Goal: Task Accomplishment & Management: Use online tool/utility

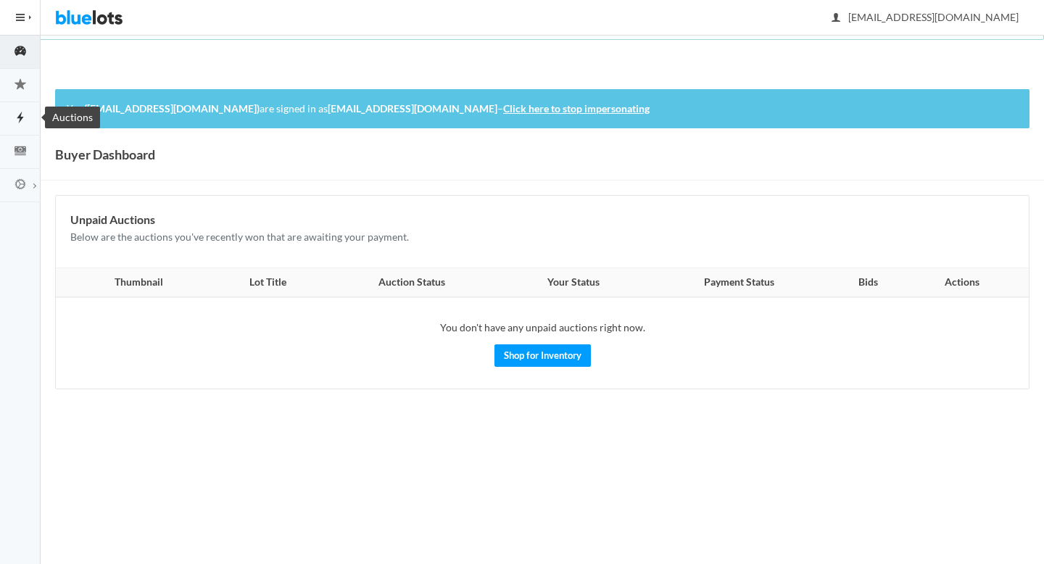
click at [16, 115] on icon "flash" at bounding box center [20, 117] width 41 height 13
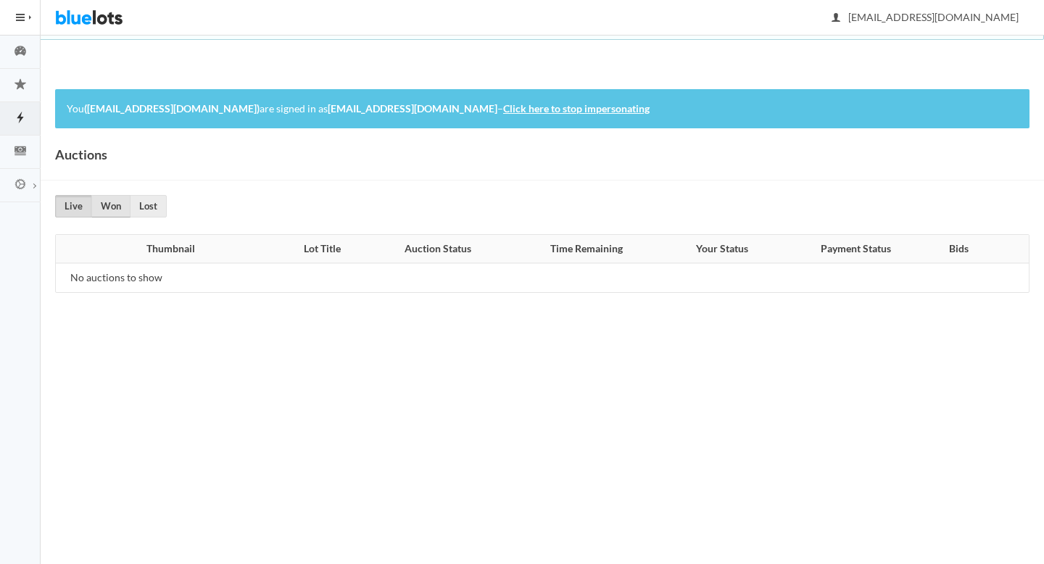
click at [104, 209] on link "Won" at bounding box center [110, 206] width 39 height 22
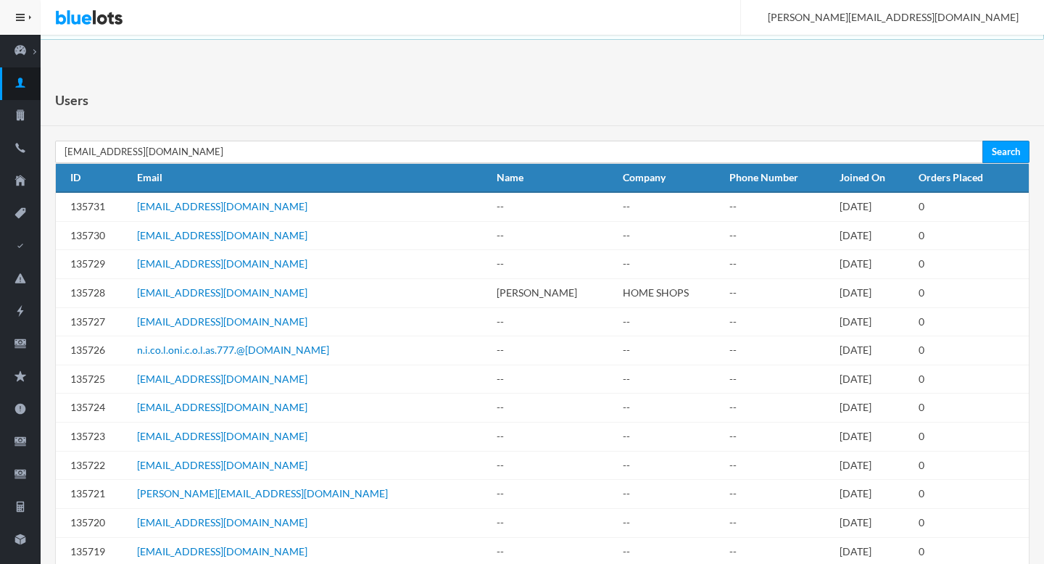
type input "[EMAIL_ADDRESS][DOMAIN_NAME]"
click at [982, 141] on input "Search" at bounding box center [1005, 152] width 47 height 22
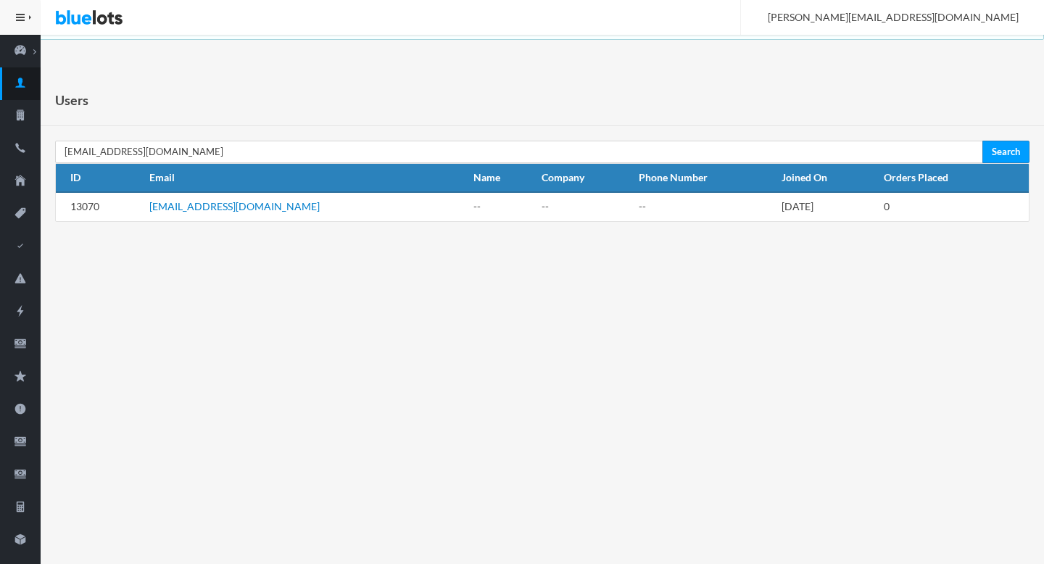
click at [178, 213] on td "tj_berger@hotmail.com" at bounding box center [306, 206] width 324 height 29
click at [178, 203] on link "tj_berger@hotmail.com" at bounding box center [234, 206] width 170 height 12
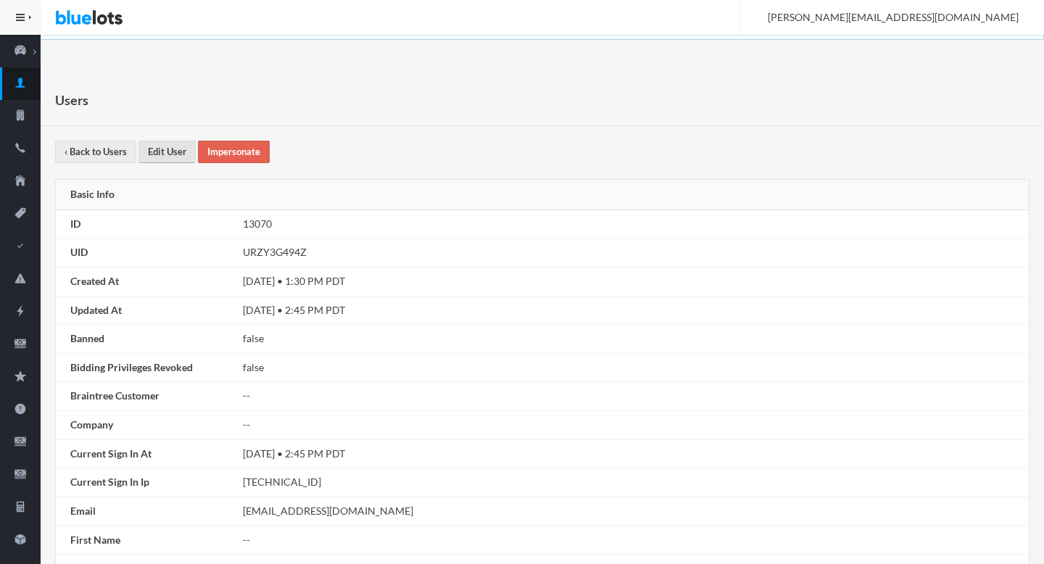
click at [174, 153] on link "Edit User" at bounding box center [166, 152] width 57 height 22
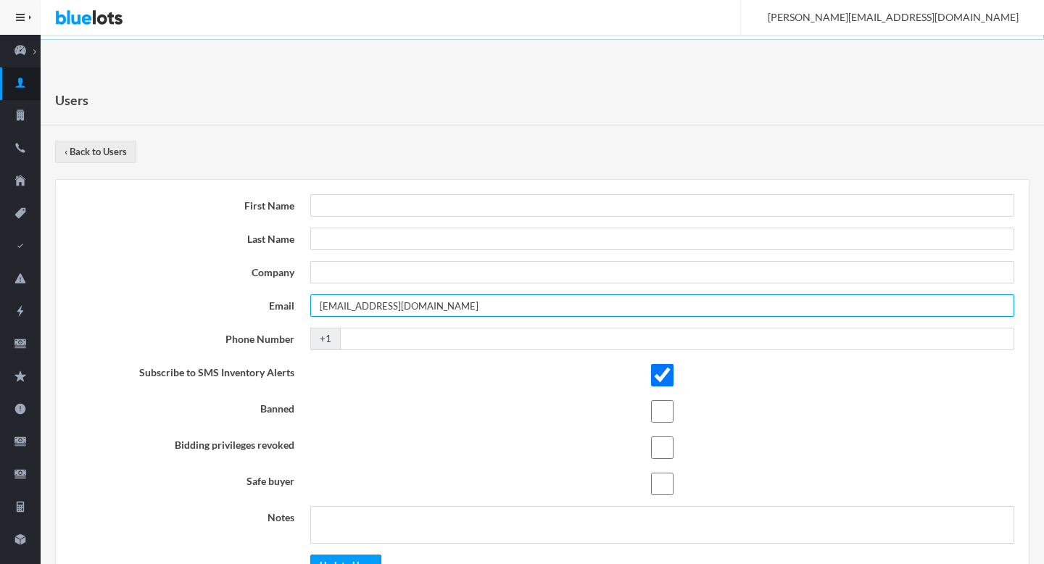
click at [315, 307] on input "[EMAIL_ADDRESS][DOMAIN_NAME]" at bounding box center [662, 305] width 704 height 22
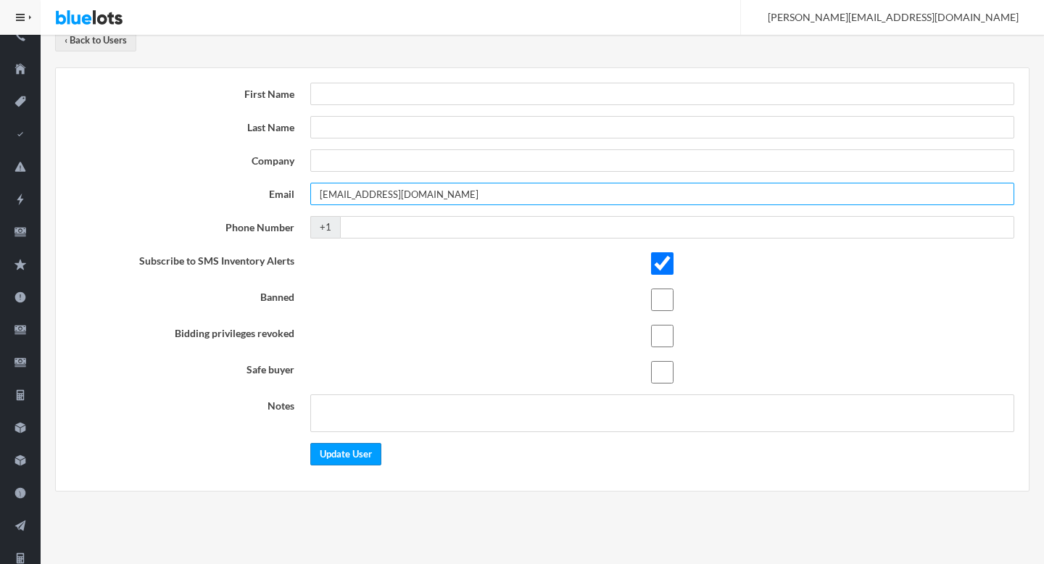
scroll to position [221, 0]
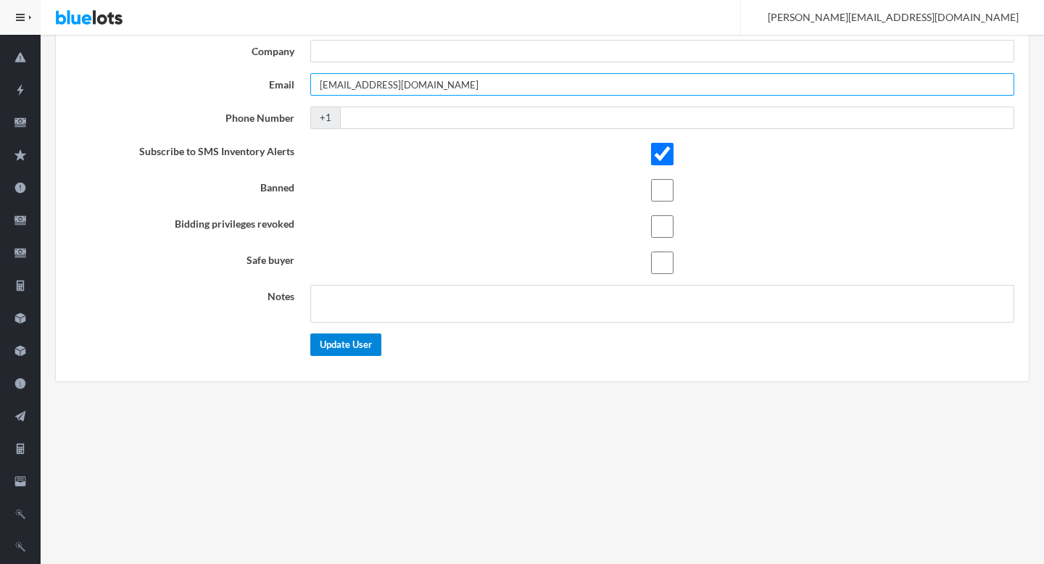
type input "[EMAIL_ADDRESS][DOMAIN_NAME]"
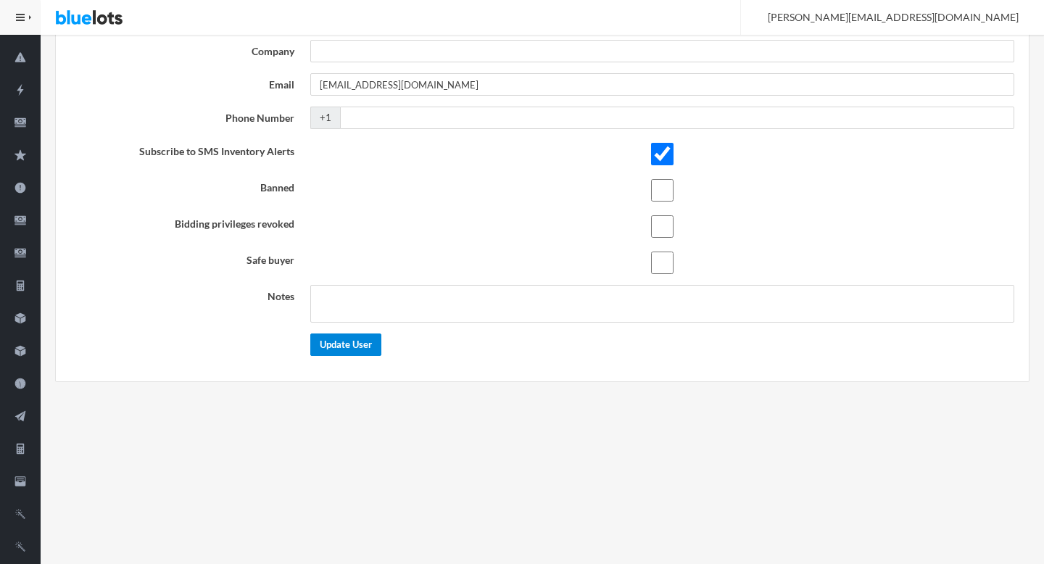
click at [347, 348] on input "Update User" at bounding box center [345, 345] width 71 height 22
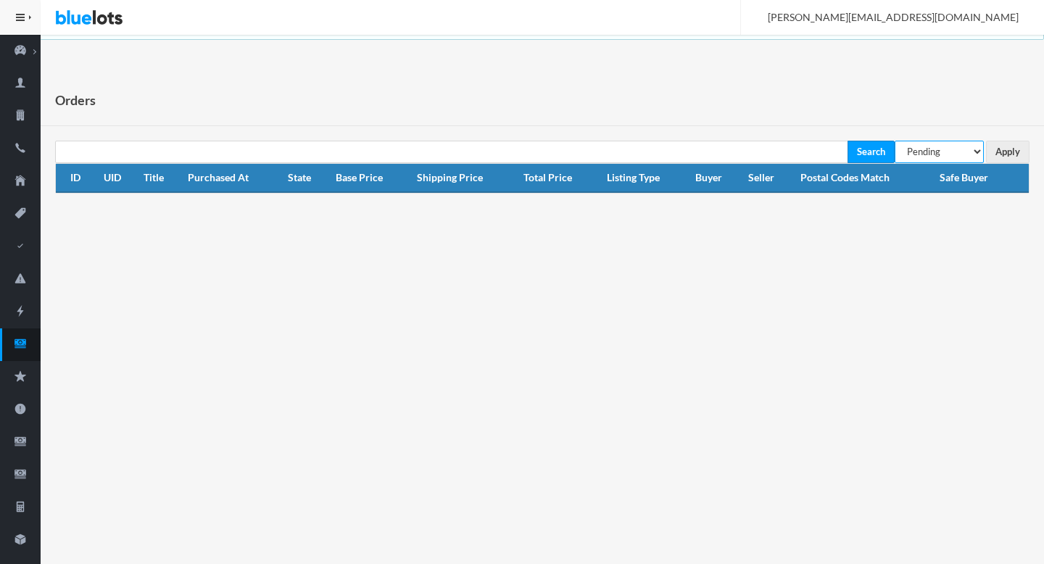
click at [958, 154] on select "All Orders Pending Completed Under review Cancelled" at bounding box center [939, 152] width 89 height 22
select select "under_review"
click at [895, 141] on select "All Orders Pending Completed Under review Cancelled" at bounding box center [939, 152] width 89 height 22
click at [1001, 152] on input "Apply" at bounding box center [1008, 152] width 44 height 22
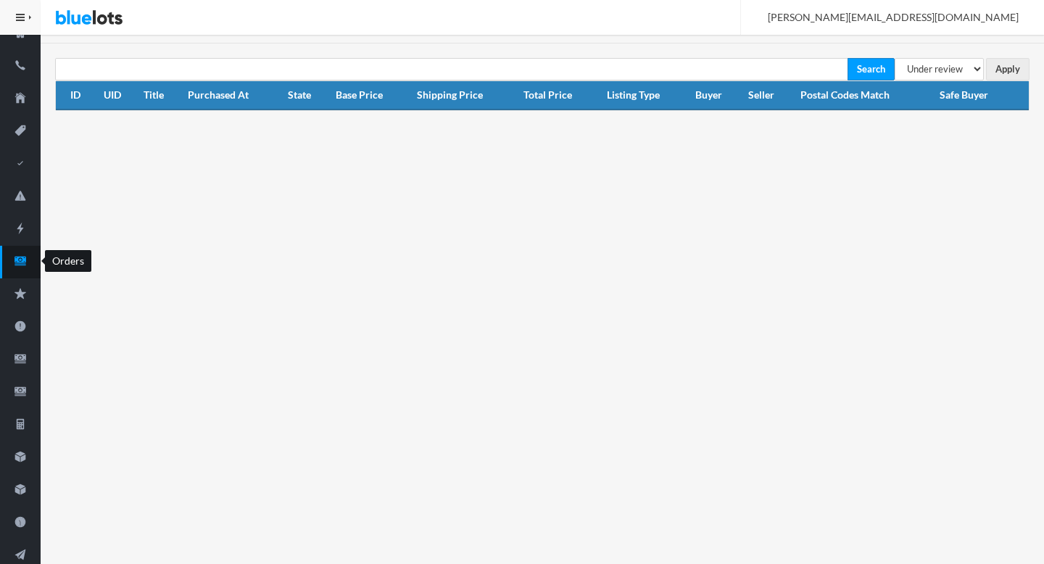
scroll to position [221, 0]
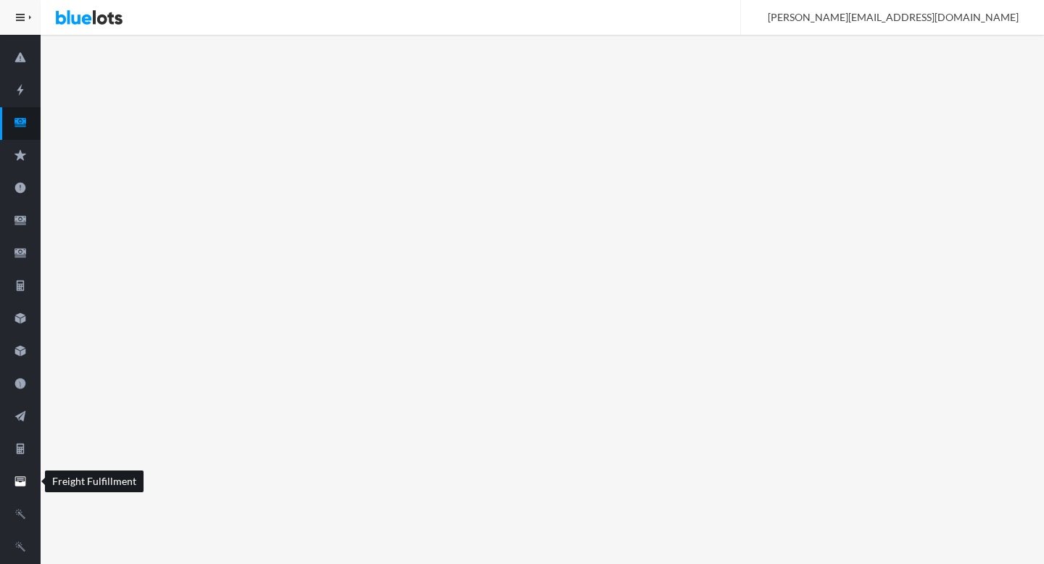
click at [21, 478] on icon "filing" at bounding box center [20, 481] width 41 height 13
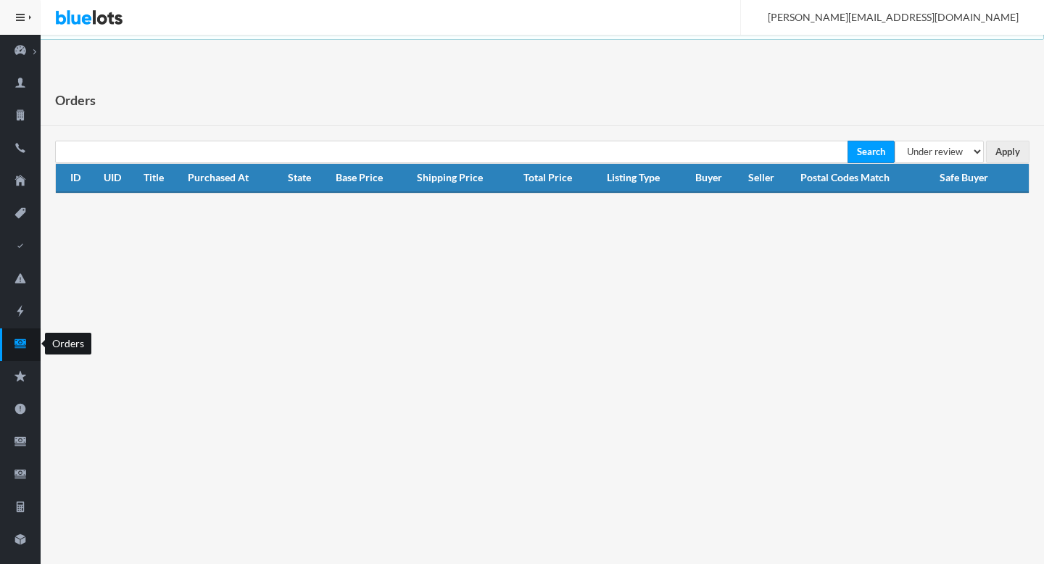
click at [14, 340] on icon "cash" at bounding box center [20, 343] width 41 height 13
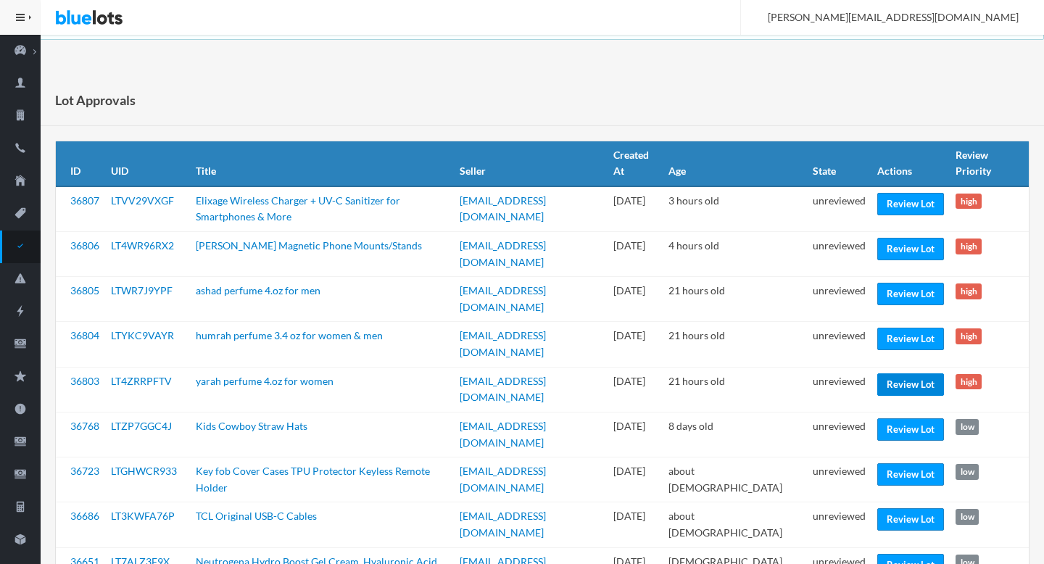
click at [906, 373] on link "Review Lot" at bounding box center [910, 384] width 67 height 22
click at [903, 328] on link "Review Lot" at bounding box center [910, 339] width 67 height 22
click at [901, 286] on link "Review Lot" at bounding box center [910, 294] width 67 height 22
click at [921, 245] on link "Review Lot" at bounding box center [910, 249] width 67 height 22
click at [911, 207] on link "Review Lot" at bounding box center [910, 204] width 67 height 22
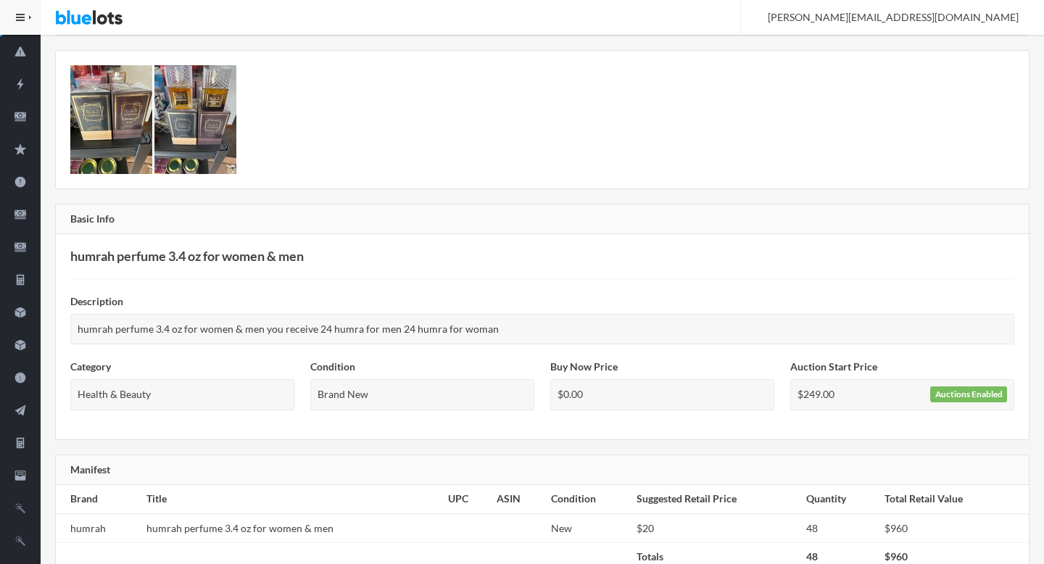
scroll to position [223, 0]
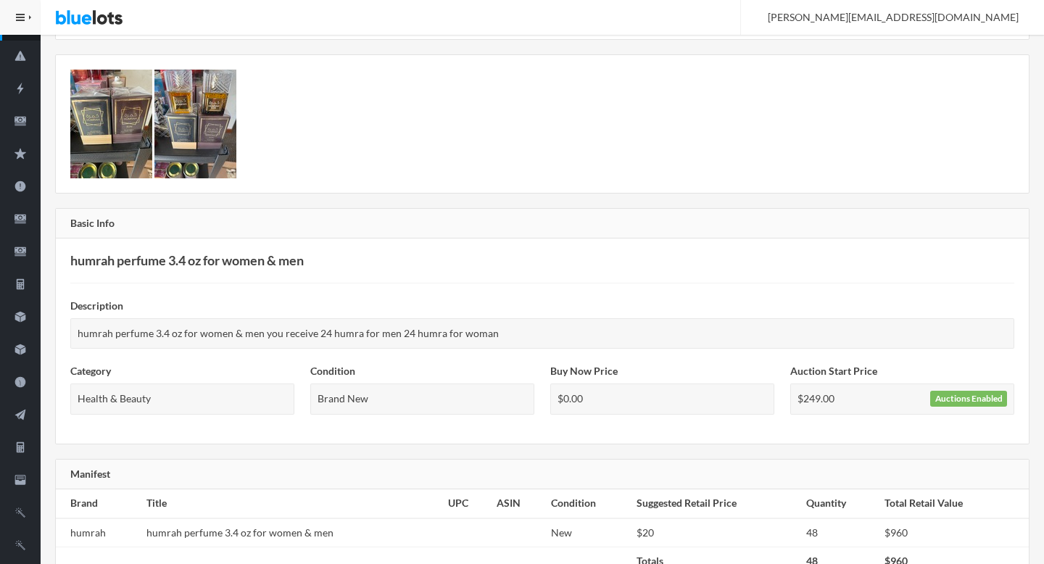
click at [107, 118] on img at bounding box center [111, 124] width 82 height 109
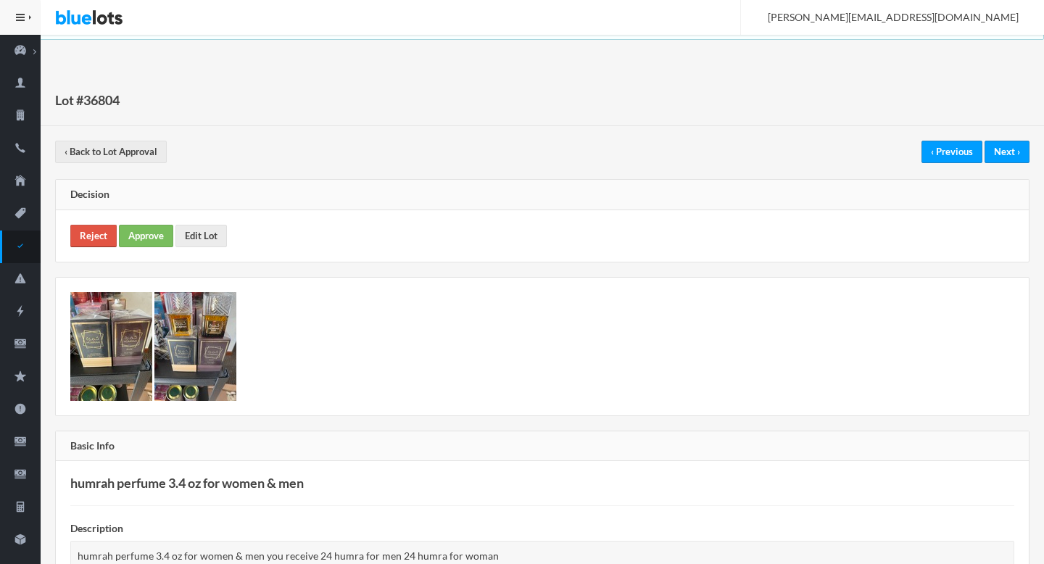
click at [100, 237] on link "Reject" at bounding box center [93, 236] width 46 height 22
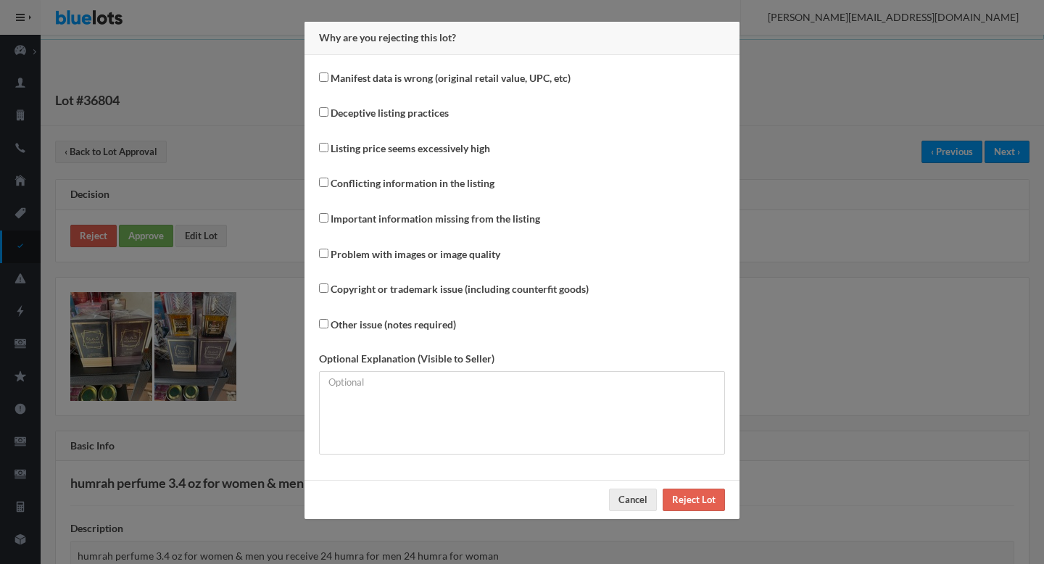
click at [436, 286] on label "Copyright or trademark issue (including counterfit goods)" at bounding box center [460, 289] width 258 height 17
click at [328, 286] on input "Copyright or trademark issue (including counterfit goods)" at bounding box center [323, 287] width 9 height 9
checkbox input "true"
click at [703, 500] on input "Reject Lot" at bounding box center [694, 500] width 62 height 22
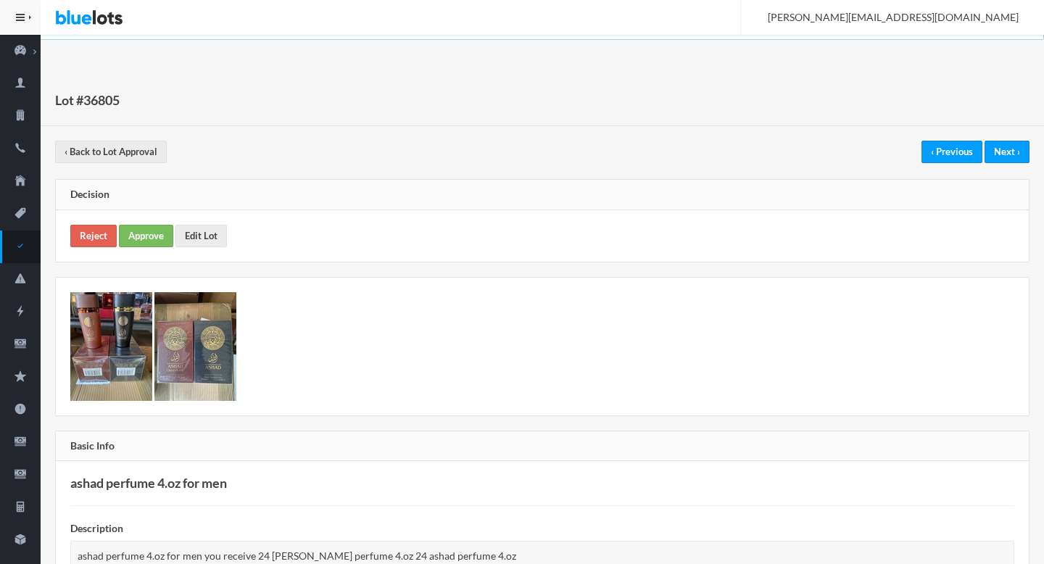
click at [120, 336] on img at bounding box center [111, 346] width 82 height 109
click at [84, 235] on link "Reject" at bounding box center [93, 236] width 46 height 22
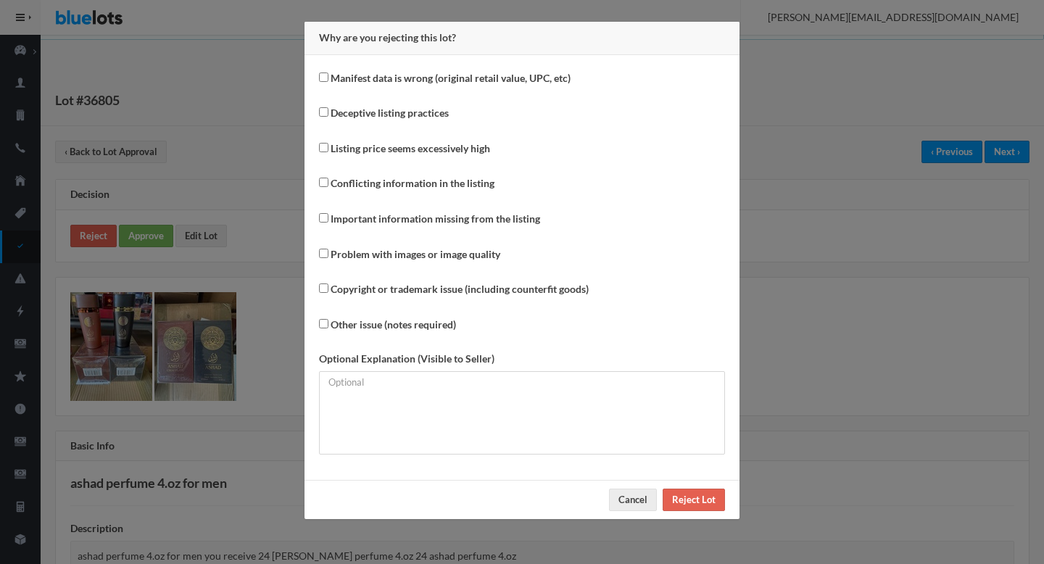
click at [352, 290] on label "Copyright or trademark issue (including counterfit goods)" at bounding box center [460, 289] width 258 height 17
click at [328, 290] on input "Copyright or trademark issue (including counterfit goods)" at bounding box center [323, 287] width 9 height 9
checkbox input "true"
click at [700, 505] on input "Reject Lot" at bounding box center [694, 500] width 62 height 22
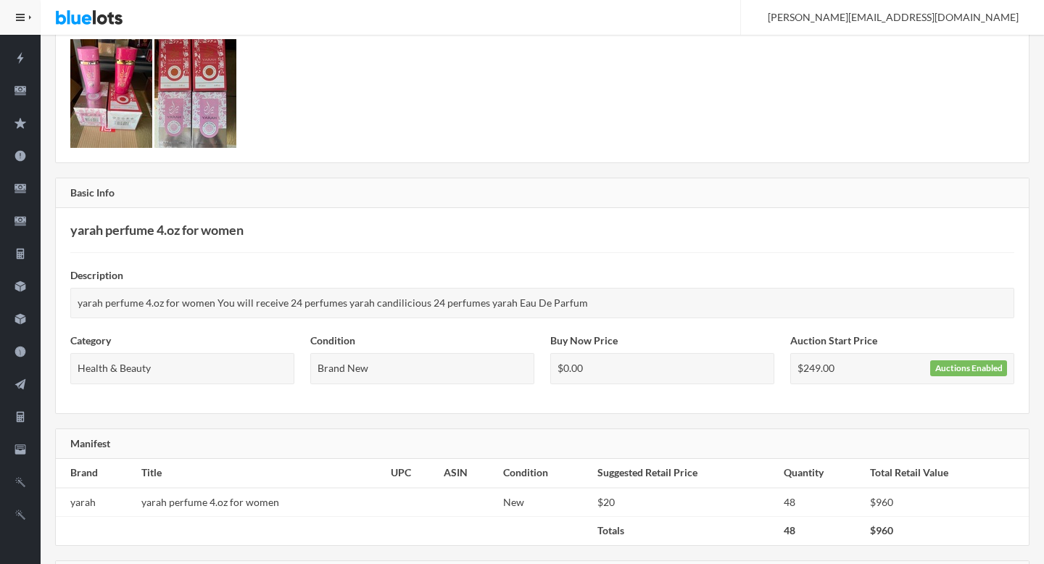
scroll to position [250, 0]
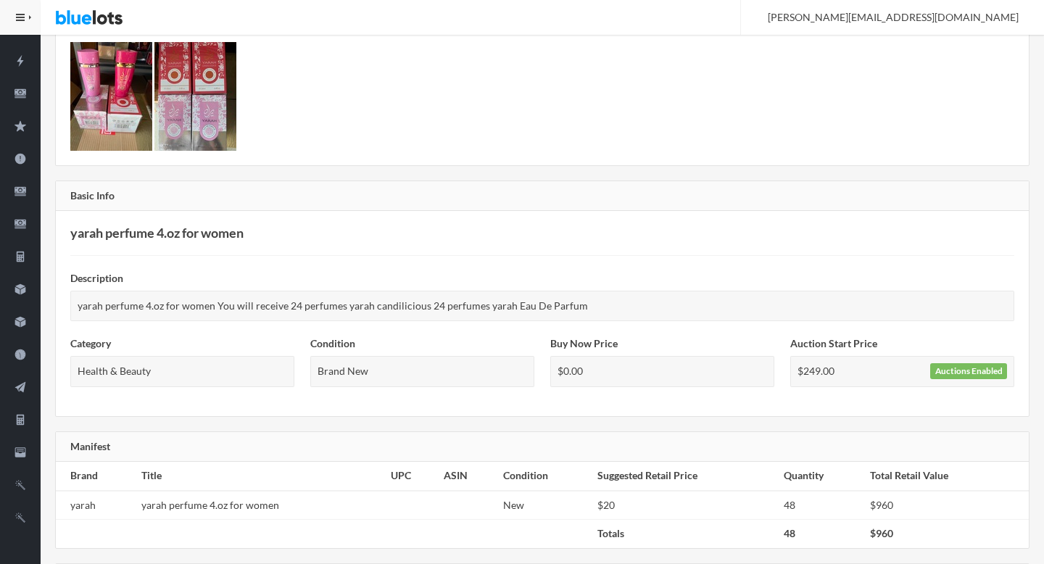
click at [115, 93] on img at bounding box center [111, 96] width 82 height 109
click at [194, 104] on img at bounding box center [195, 96] width 82 height 109
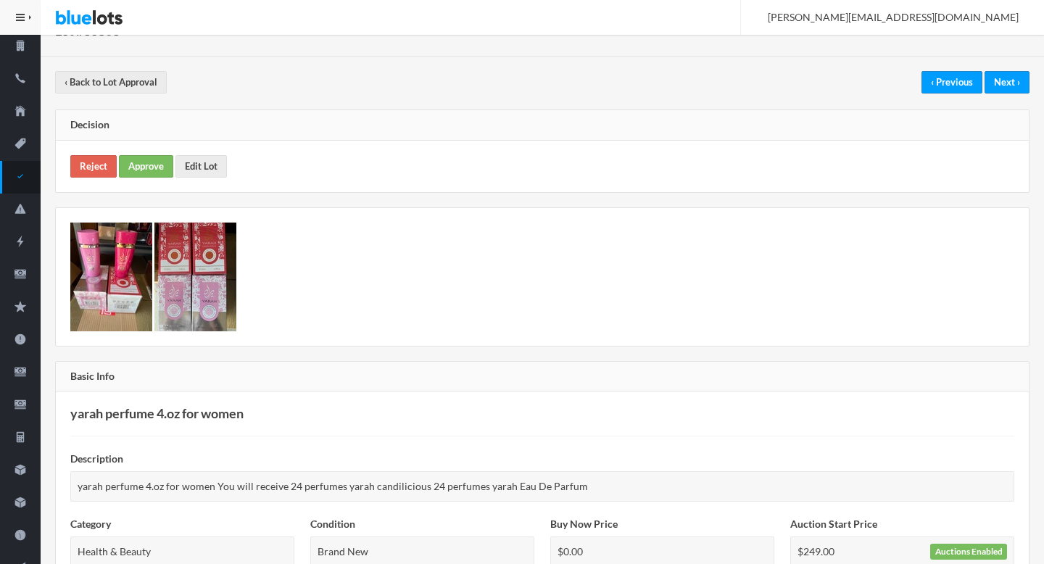
scroll to position [56, 0]
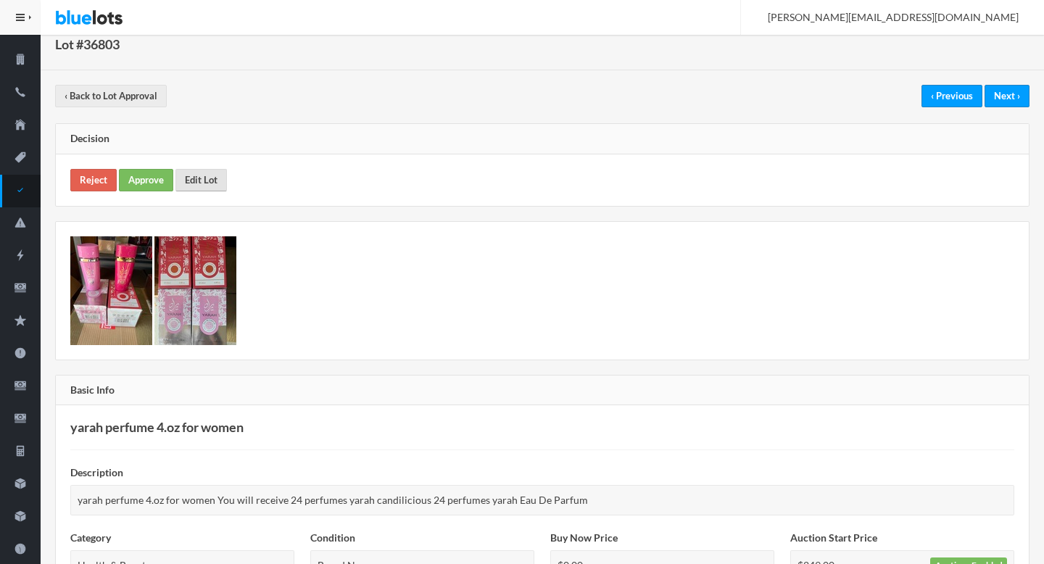
click at [202, 184] on link "Edit Lot" at bounding box center [200, 180] width 51 height 22
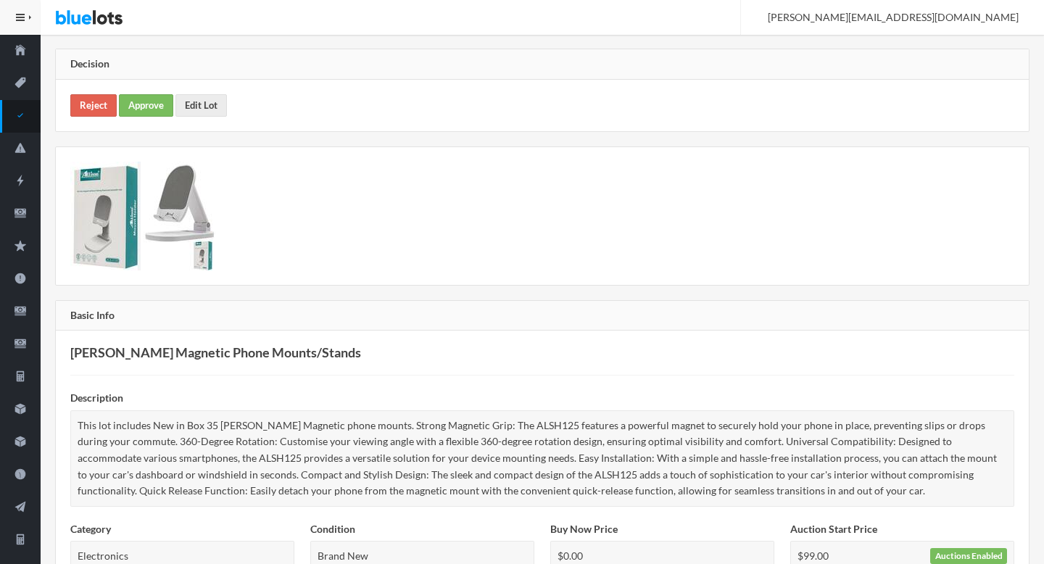
scroll to position [146, 0]
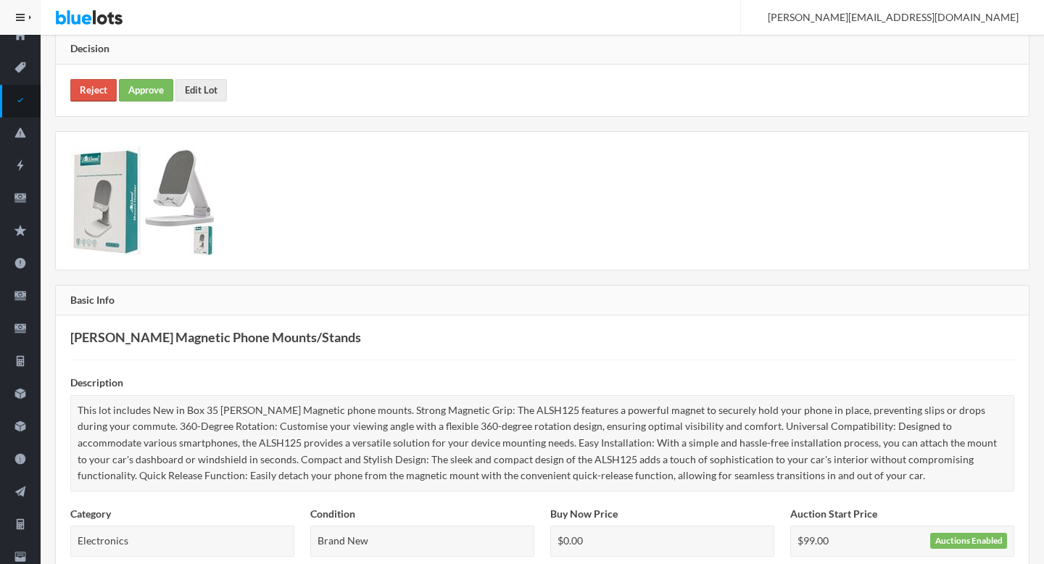
click at [92, 83] on link "Reject" at bounding box center [93, 90] width 46 height 22
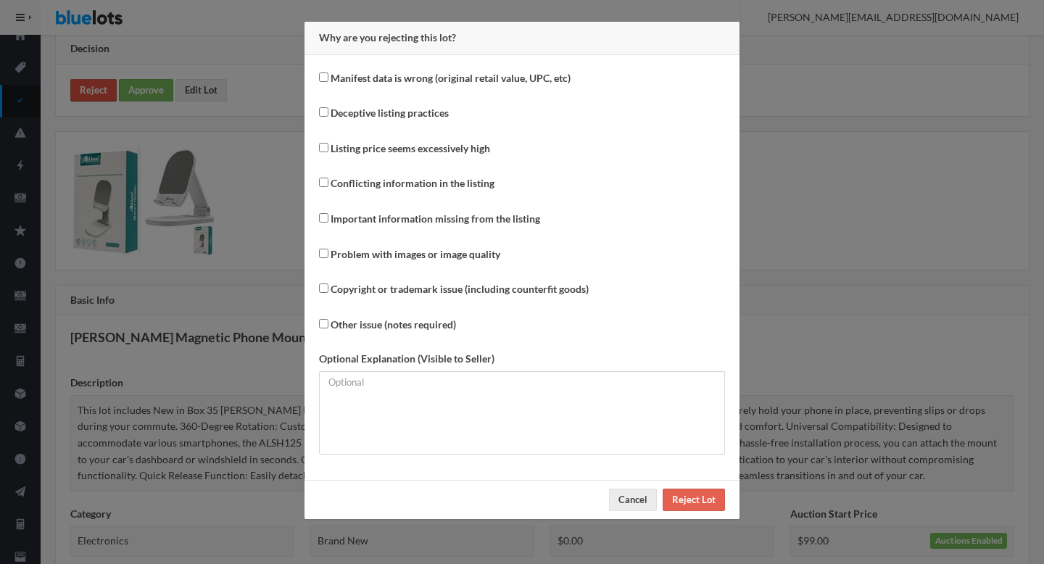
click at [92, 83] on div "Why are you rejecting this lot? Manifest data is wrong (original retail value, …" at bounding box center [522, 282] width 1044 height 564
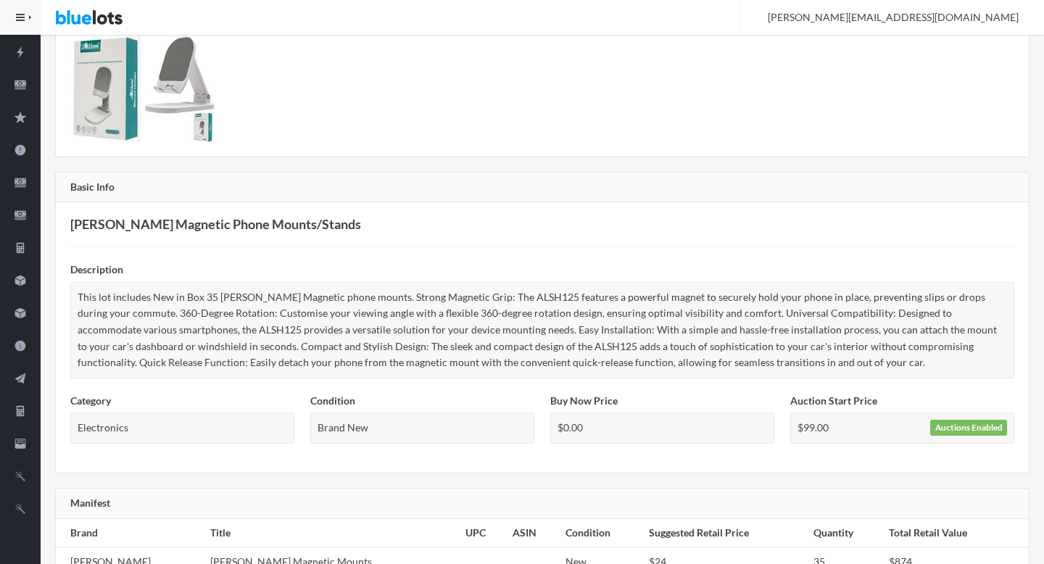
scroll to position [0, 0]
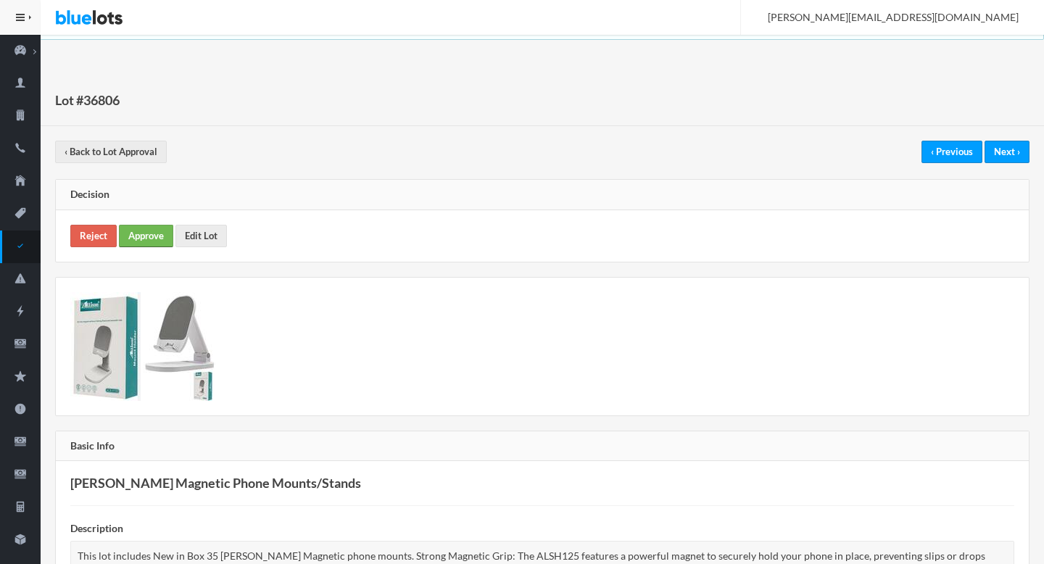
click at [147, 233] on link "Approve" at bounding box center [146, 236] width 54 height 22
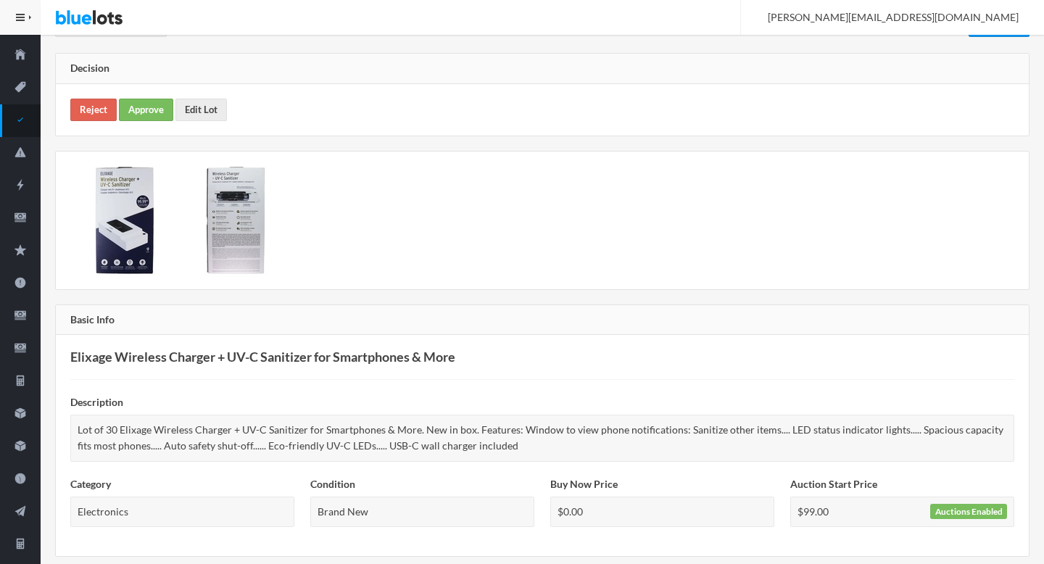
scroll to position [21, 0]
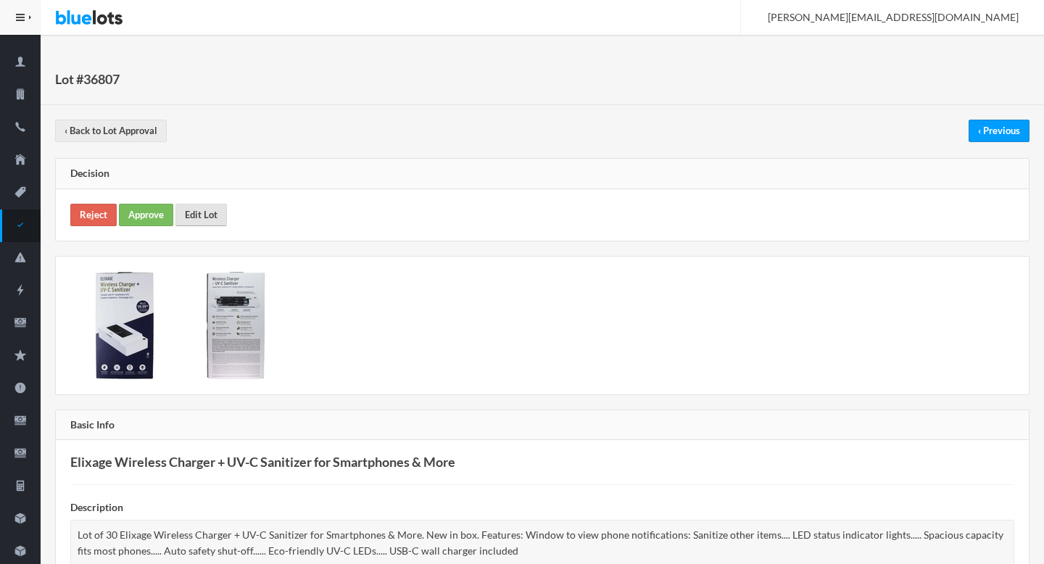
click at [202, 215] on link "Edit Lot" at bounding box center [200, 215] width 51 height 22
click at [151, 219] on link "Approve" at bounding box center [146, 215] width 54 height 22
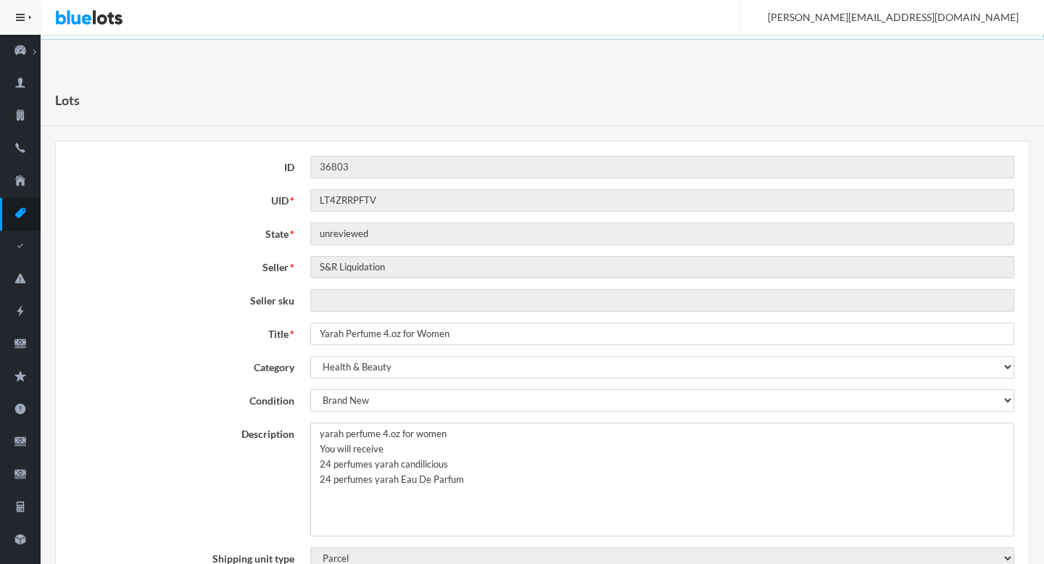
type input "Yarah Perfume 4.oz for Women"
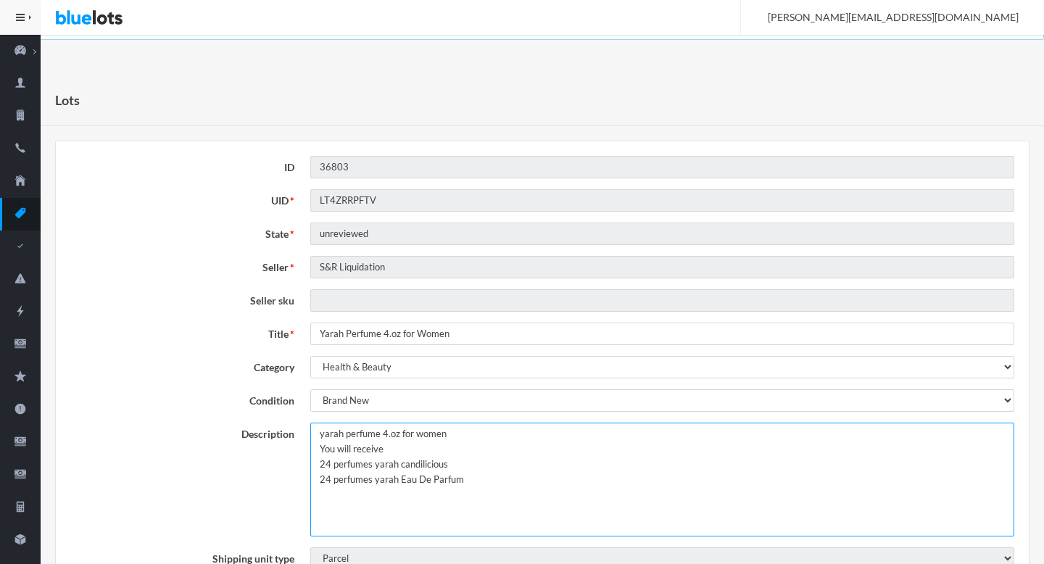
click at [321, 433] on textarea "yarah perfume 4.oz for women You will receive 24 perfumes yarah candilicious 24…" at bounding box center [662, 480] width 704 height 114
click at [611, 431] on textarea "yarah perfume 4.oz for women You will receive 24 perfumes yarah candilicious 24…" at bounding box center [662, 480] width 704 height 114
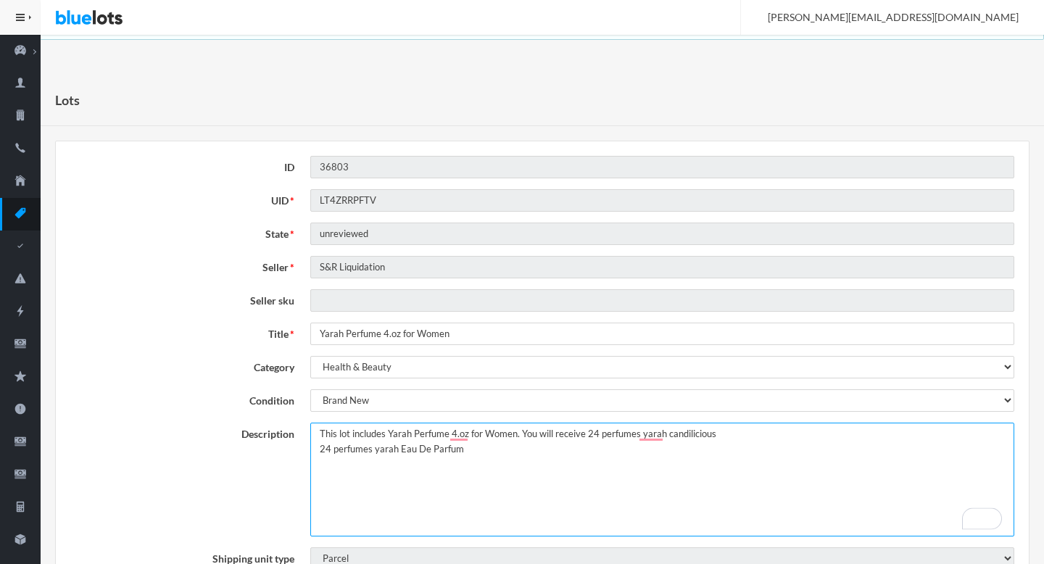
click at [733, 434] on textarea "yarah perfume 4.oz for women You will receive 24 perfumes yarah candilicious 24…" at bounding box center [662, 480] width 704 height 114
type textarea "This lot includes Yarah Perfume 4. oz for Women. You will receive 24 perfumes y…"
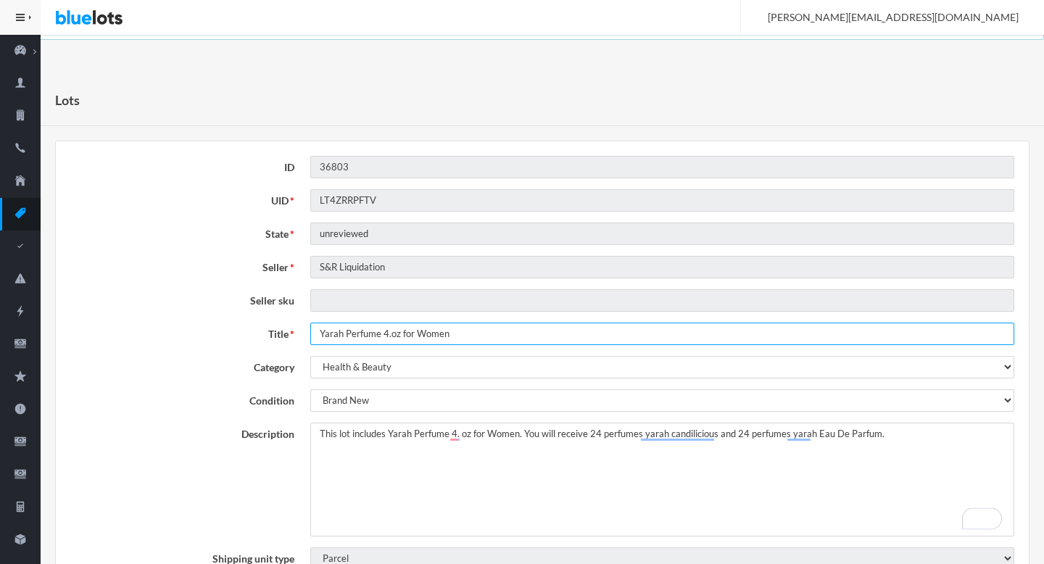
click at [392, 334] on input "Yarah Perfume 4.oz for Women" at bounding box center [662, 334] width 704 height 22
click at [369, 336] on input "Yarah Perfume 4.o z for Women" at bounding box center [662, 334] width 704 height 22
type input "Yarah Perfume 4.o z for Women"
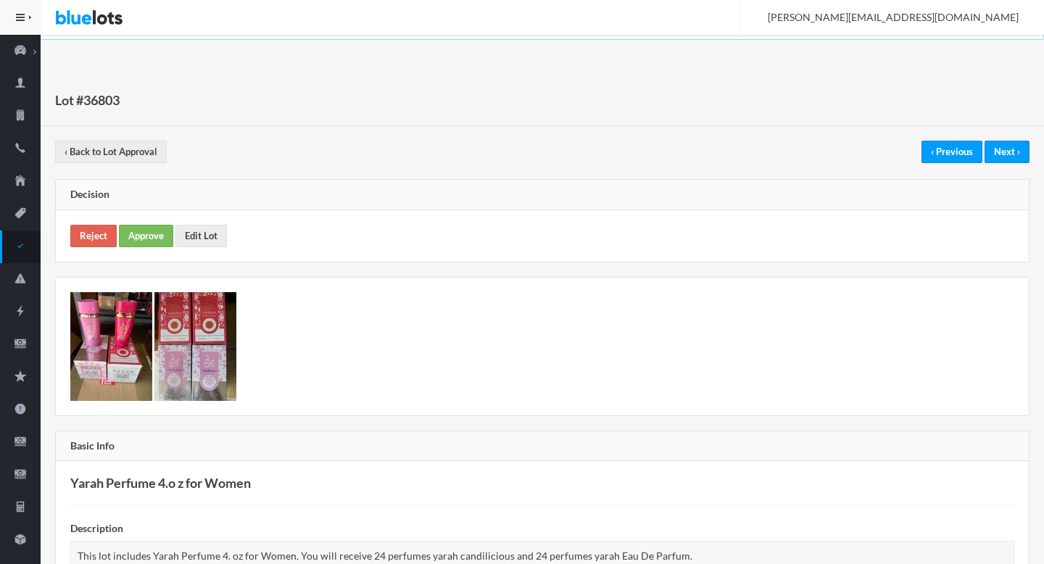
scroll to position [56, 0]
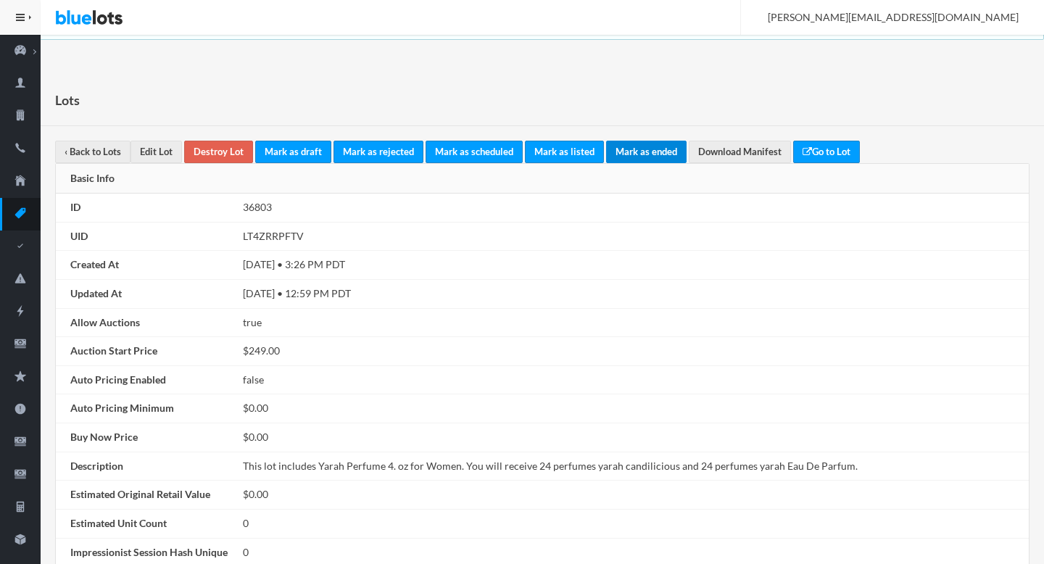
click at [642, 154] on link "Mark as ended" at bounding box center [646, 152] width 80 height 22
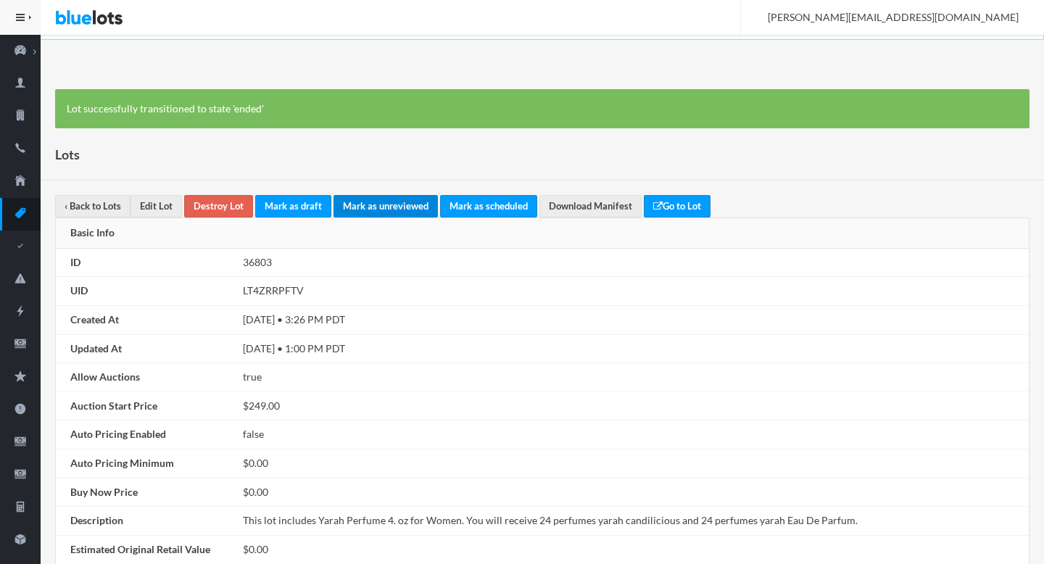
click at [384, 211] on link "Mark as unreviewed" at bounding box center [386, 206] width 104 height 22
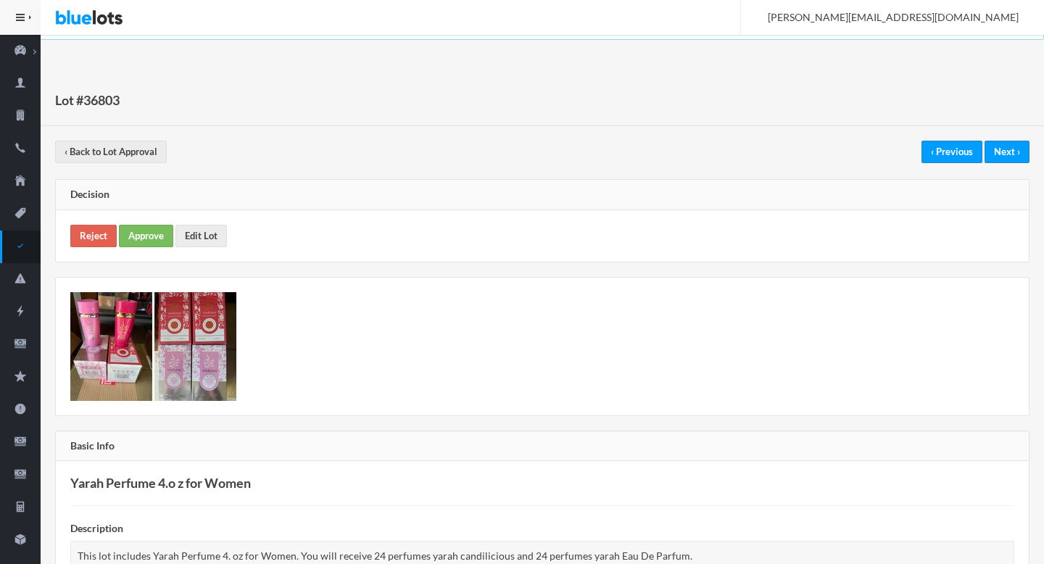
scroll to position [56, 0]
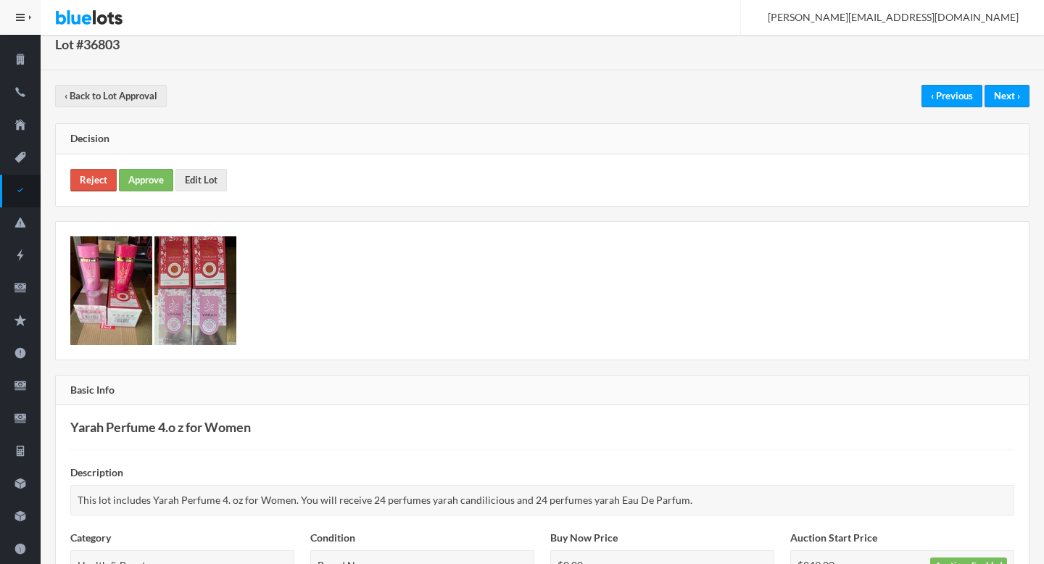
click at [82, 182] on link "Reject" at bounding box center [93, 180] width 46 height 22
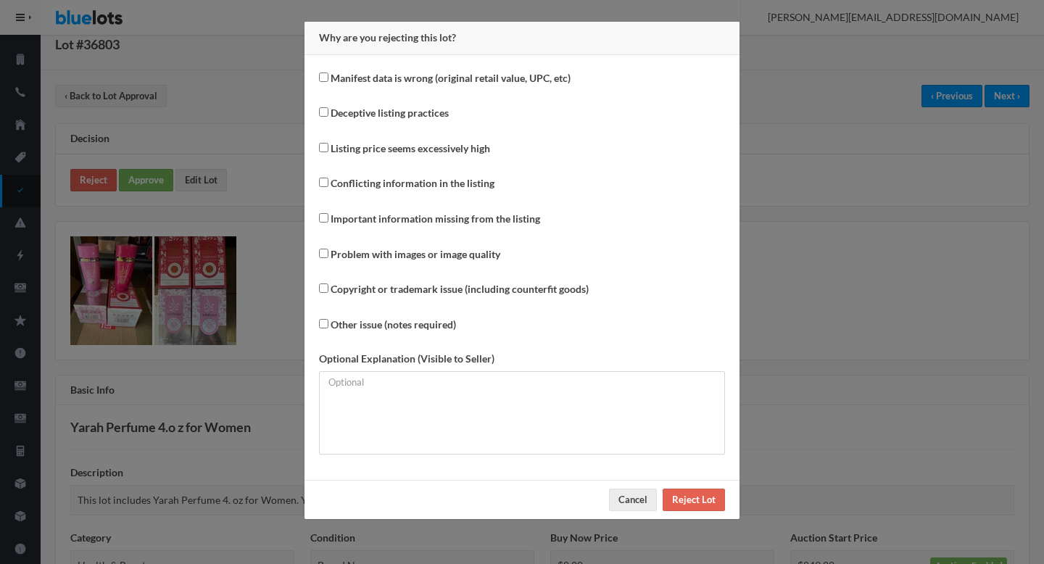
click at [381, 289] on label "Copyright or trademark issue (including counterfit goods)" at bounding box center [460, 289] width 258 height 17
click at [328, 289] on input "Copyright or trademark issue (including counterfit goods)" at bounding box center [323, 287] width 9 height 9
checkbox input "true"
click at [688, 510] on input "Reject Lot" at bounding box center [694, 500] width 62 height 22
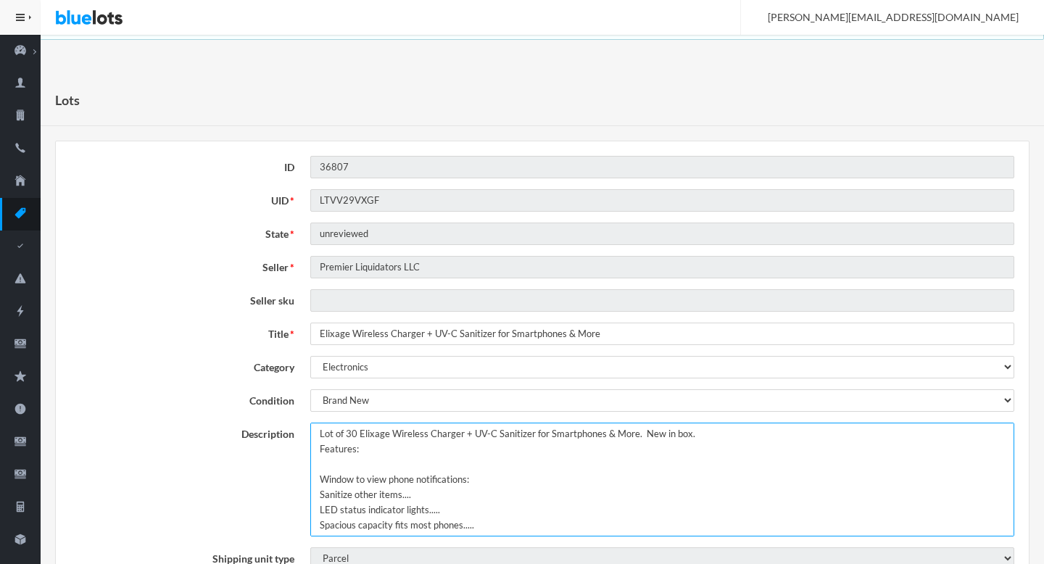
click at [338, 435] on textarea "Lot of 30 Elixage Wireless Charger + UV-C Sanitizer for Smartphones & More. New…" at bounding box center [662, 480] width 704 height 114
drag, startPoint x: 338, startPoint y: 435, endPoint x: 297, endPoint y: 432, distance: 40.7
click at [297, 432] on div "Description Lot of 30 Elixage Wireless Charger + UV-C Sanitizer for Smartphones…" at bounding box center [542, 480] width 960 height 114
click at [768, 436] on textarea "Lot of 30 Elixage Wireless Charger + UV-C Sanitizer for Smartphones & More. New…" at bounding box center [662, 480] width 704 height 114
click at [783, 431] on textarea "Lot of 30 Elixage Wireless Charger + UV-C Sanitizer for Smartphones & More. New…" at bounding box center [662, 480] width 704 height 114
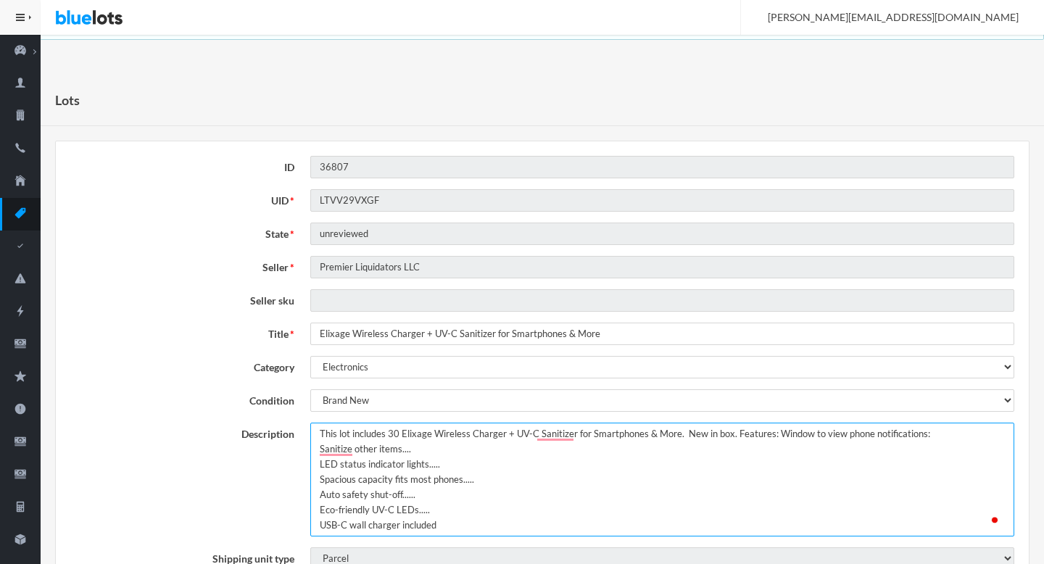
click at [955, 439] on textarea "Lot of 30 Elixage Wireless Charger + UV-C Sanitizer for Smartphones & More. New…" at bounding box center [662, 480] width 704 height 114
click at [476, 455] on textarea "Lot of 30 Elixage Wireless Charger + UV-C Sanitizer for Smartphones & More. New…" at bounding box center [662, 480] width 704 height 114
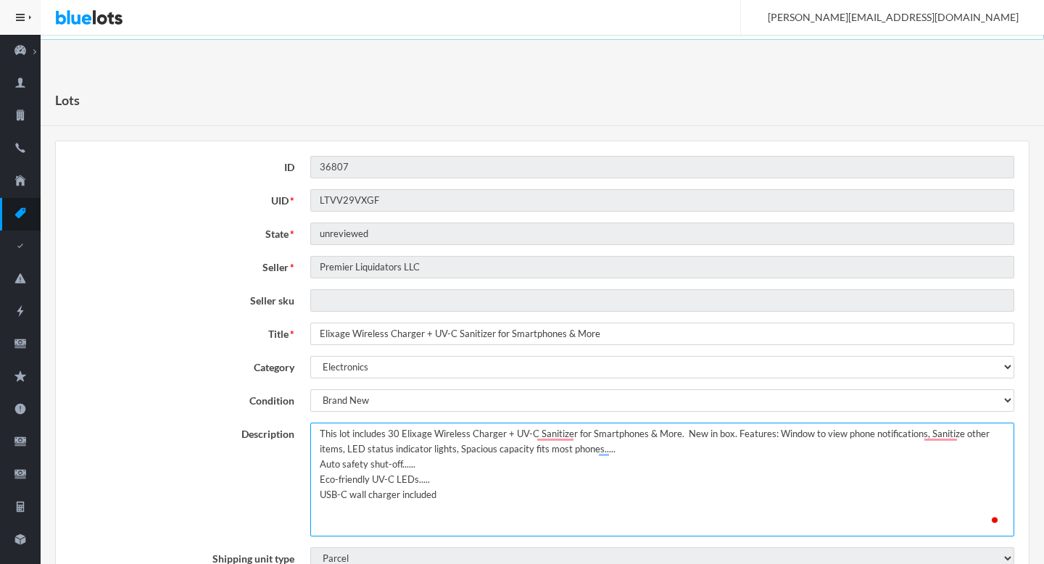
click at [623, 447] on textarea "Lot of 30 Elixage Wireless Charger + UV-C Sanitizer for Smartphones & More. New…" at bounding box center [662, 480] width 704 height 114
click at [706, 450] on textarea "Lot of 30 Elixage Wireless Charger + UV-C Sanitizer for Smartphones & More. New…" at bounding box center [662, 480] width 704 height 114
click at [822, 441] on textarea "Lot of 30 Elixage Wireless Charger + UV-C Sanitizer for Smartphones & More. New…" at bounding box center [662, 480] width 704 height 114
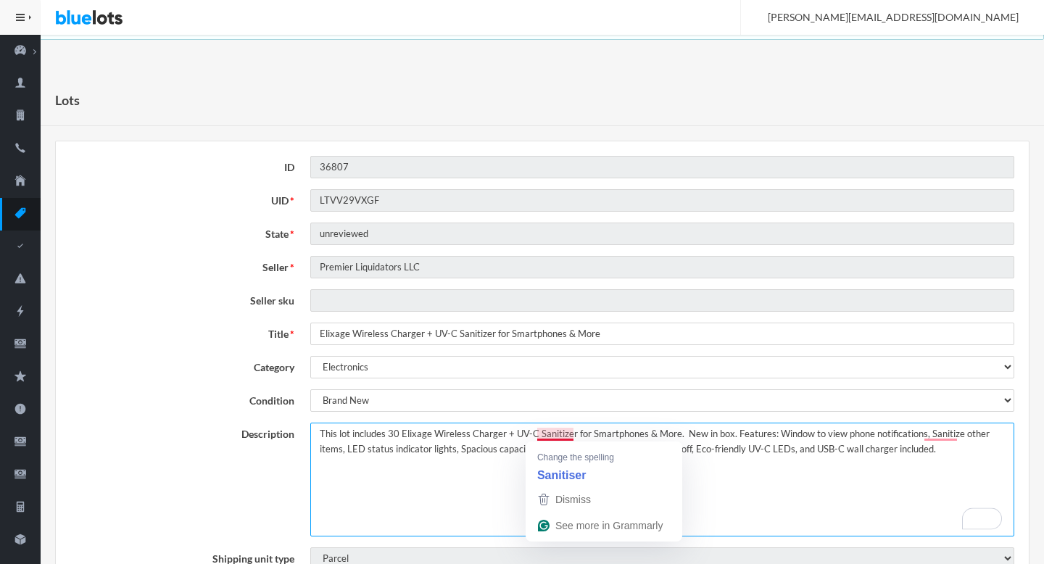
type textarea "This lot includes 30 Elixage Wireless Charger + UV-C Sanitizer for Smartphones …"
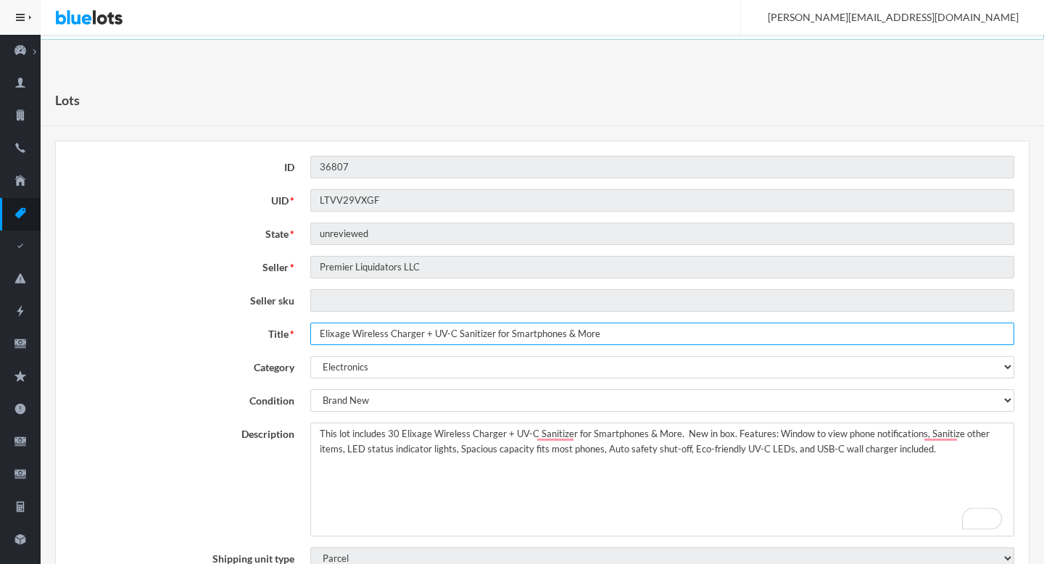
click at [490, 331] on input "Elixage Wireless Charger + UV-C Sanitizer for Smartphones & More" at bounding box center [662, 334] width 704 height 22
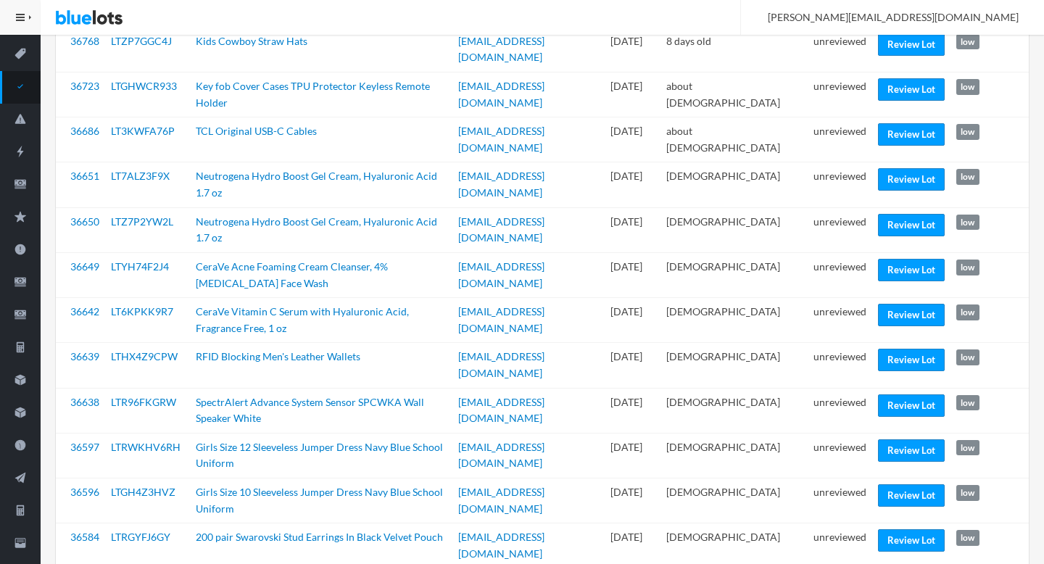
scroll to position [161, 0]
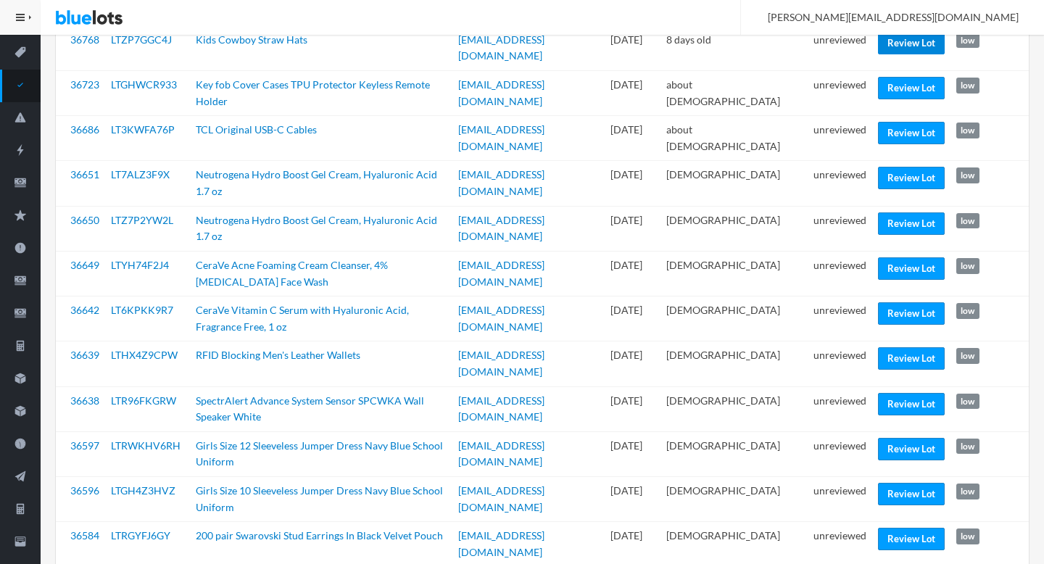
click at [919, 51] on link "Review Lot" at bounding box center [911, 43] width 67 height 22
click at [908, 80] on link "Review Lot" at bounding box center [911, 88] width 67 height 22
click at [891, 125] on link "Review Lot" at bounding box center [911, 133] width 67 height 22
click at [895, 175] on link "Review Lot" at bounding box center [911, 178] width 67 height 22
click at [899, 257] on link "Review Lot" at bounding box center [911, 268] width 67 height 22
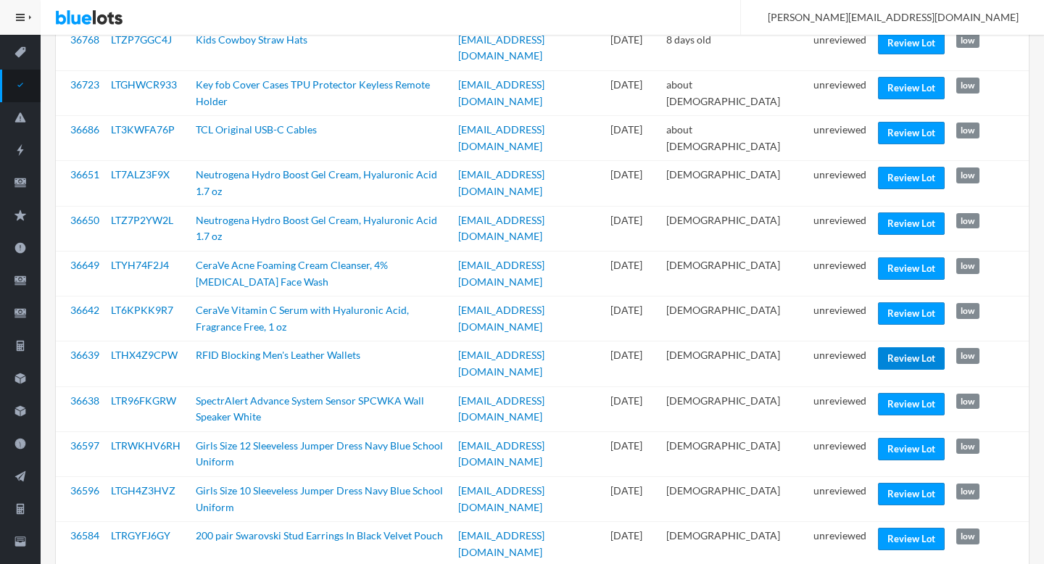
click at [903, 347] on link "Review Lot" at bounding box center [911, 358] width 67 height 22
click at [895, 438] on link "Review Lot" at bounding box center [911, 449] width 67 height 22
click at [893, 528] on link "Review Lot" at bounding box center [911, 539] width 67 height 22
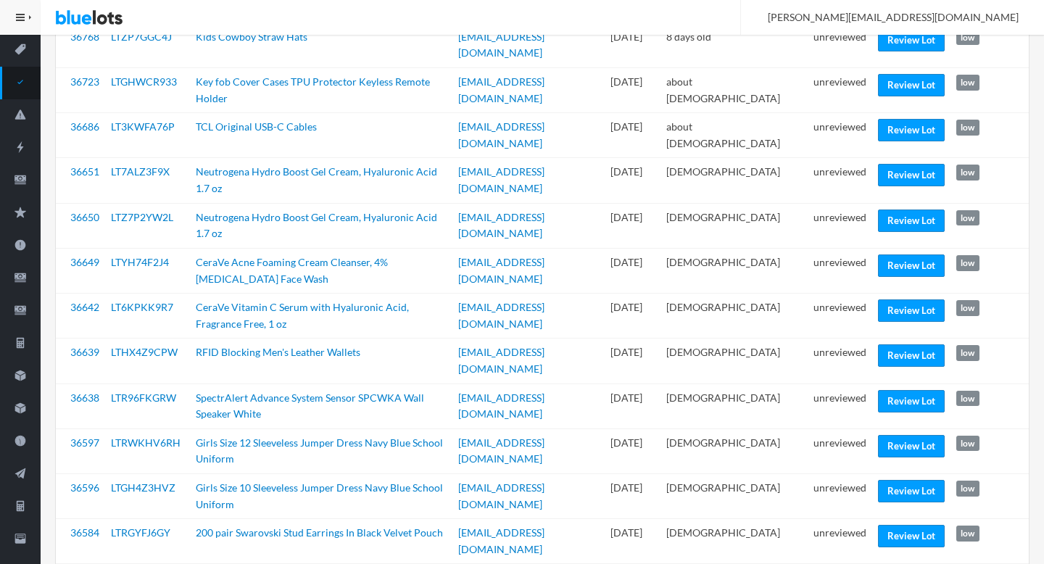
scroll to position [165, 0]
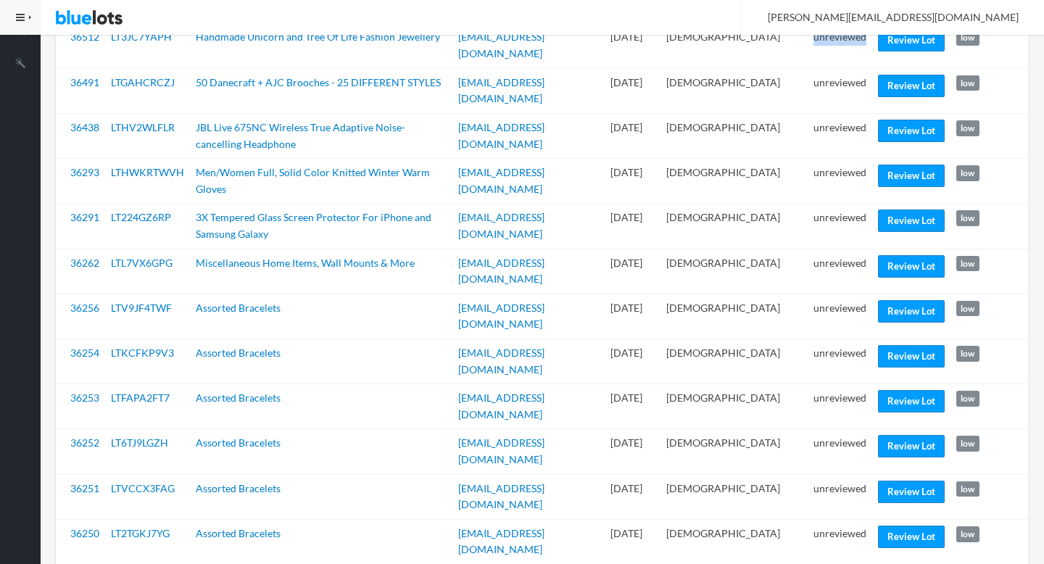
scroll to position [705, 0]
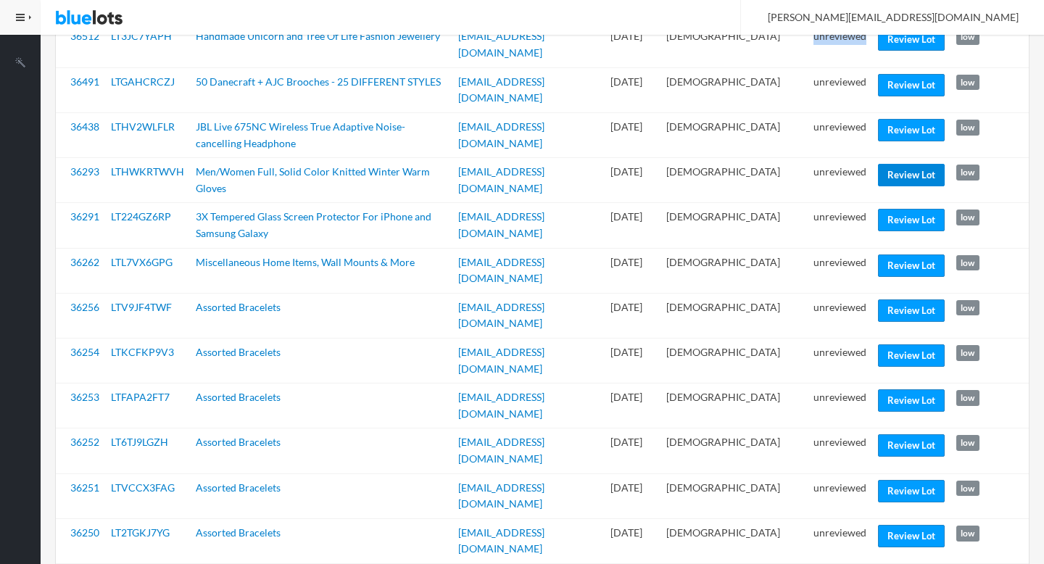
click at [931, 164] on link "Review Lot" at bounding box center [911, 175] width 67 height 22
click at [888, 209] on link "Review Lot" at bounding box center [911, 220] width 67 height 22
click at [889, 299] on link "Review Lot" at bounding box center [911, 310] width 67 height 22
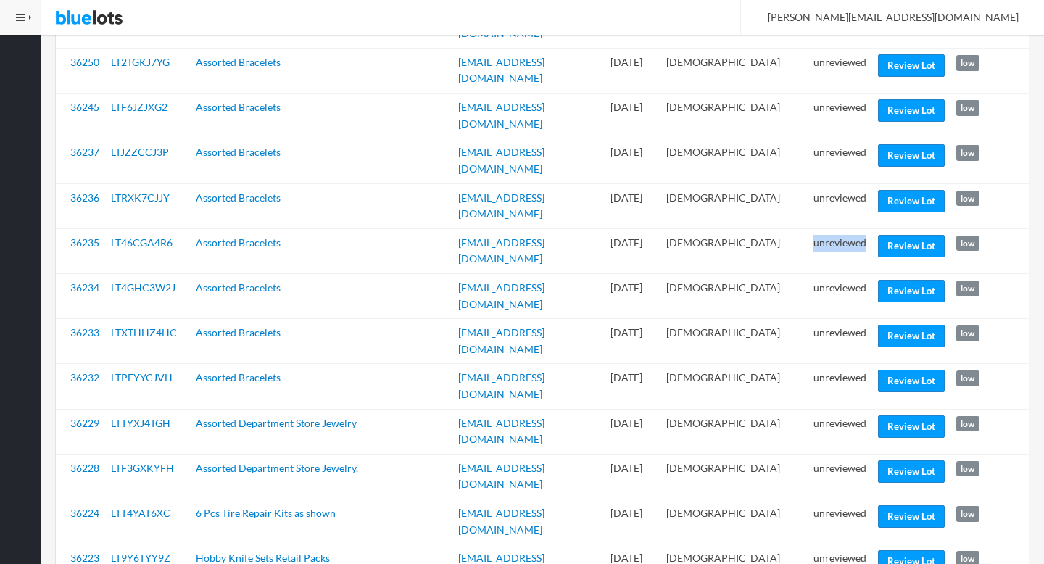
scroll to position [1175, 0]
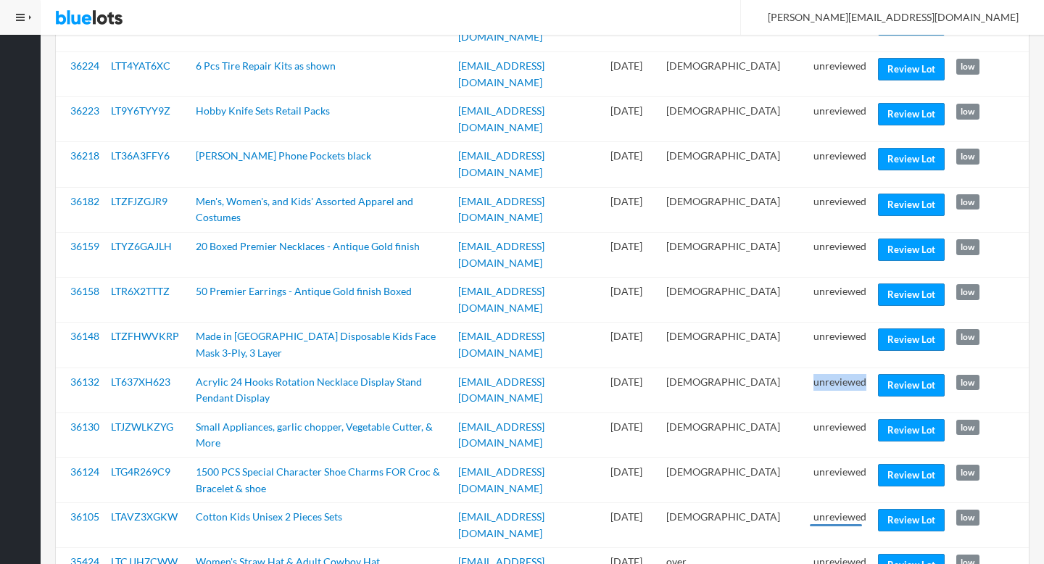
scroll to position [1639, 0]
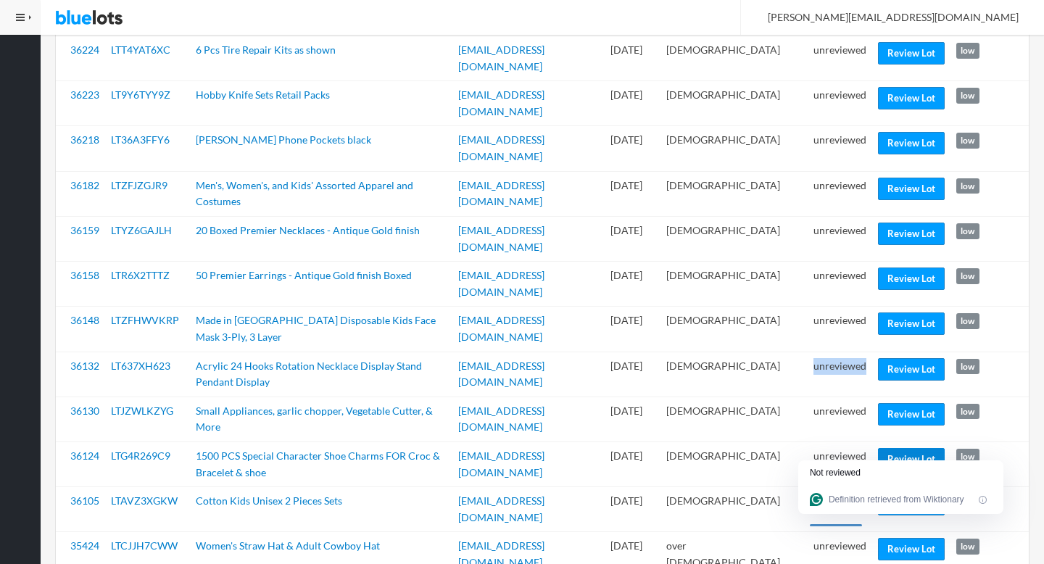
click at [895, 448] on link "Review Lot" at bounding box center [911, 459] width 67 height 22
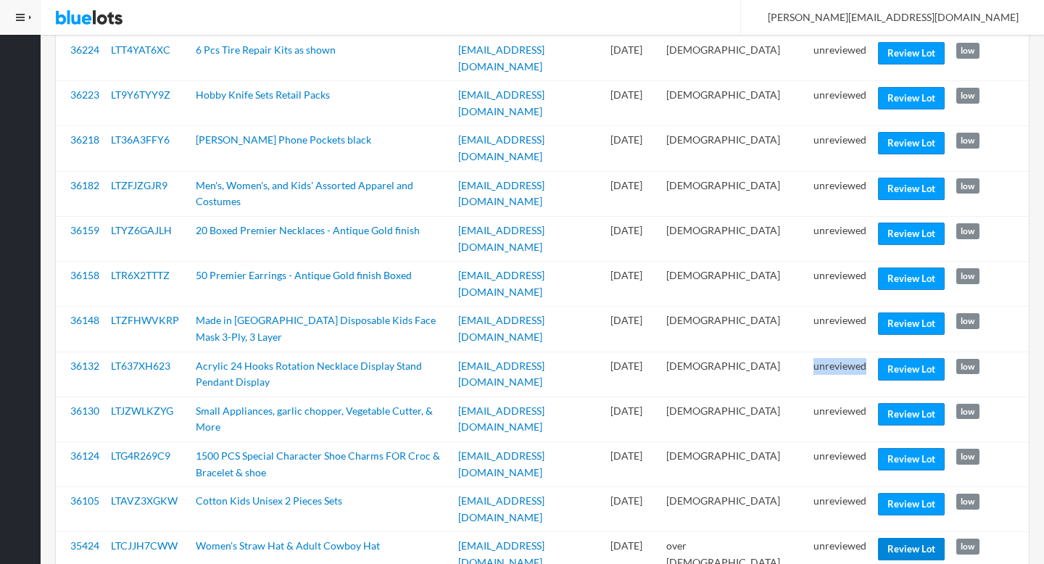
click at [917, 538] on link "Review Lot" at bounding box center [911, 549] width 67 height 22
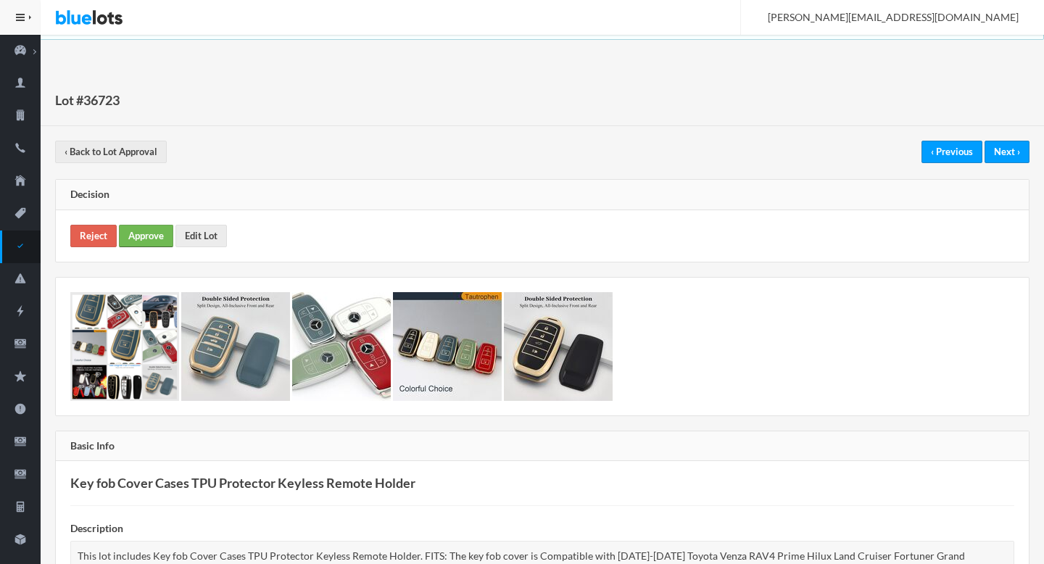
click at [140, 241] on link "Approve" at bounding box center [146, 236] width 54 height 22
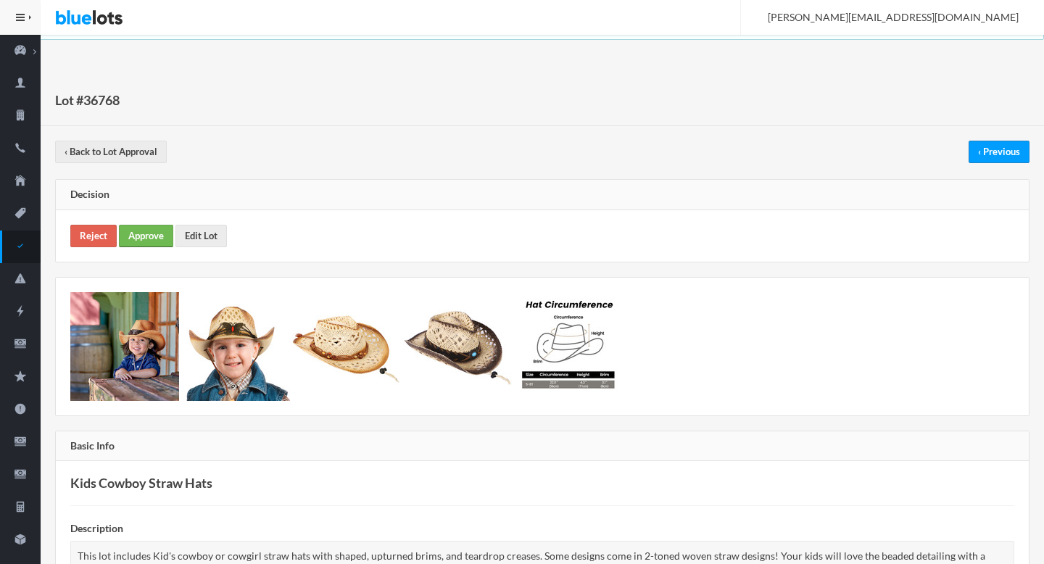
click at [146, 244] on link "Approve" at bounding box center [146, 236] width 54 height 22
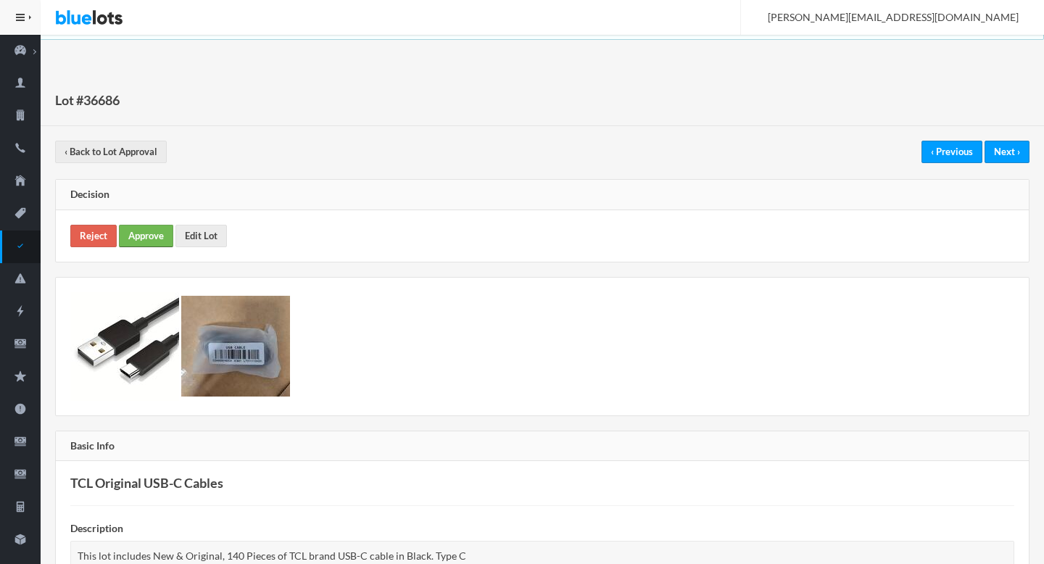
click at [152, 235] on link "Approve" at bounding box center [146, 236] width 54 height 22
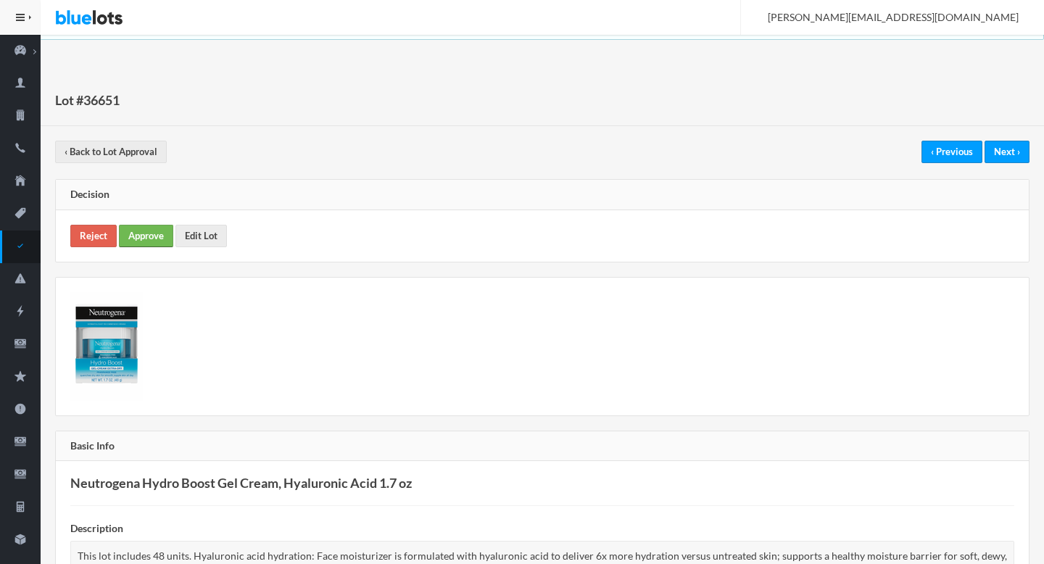
click at [154, 236] on link "Approve" at bounding box center [146, 236] width 54 height 22
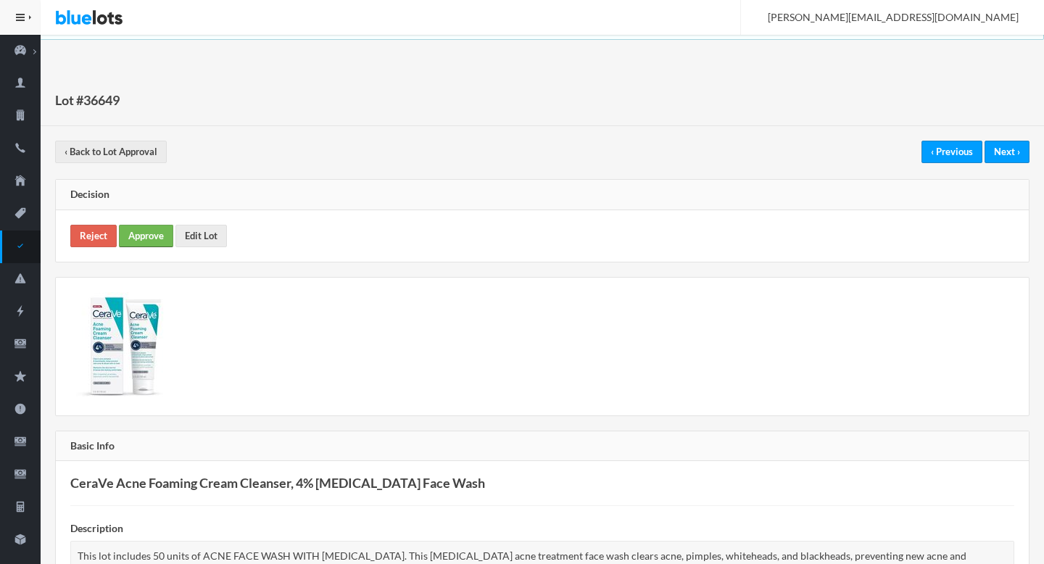
click at [146, 231] on link "Approve" at bounding box center [146, 236] width 54 height 22
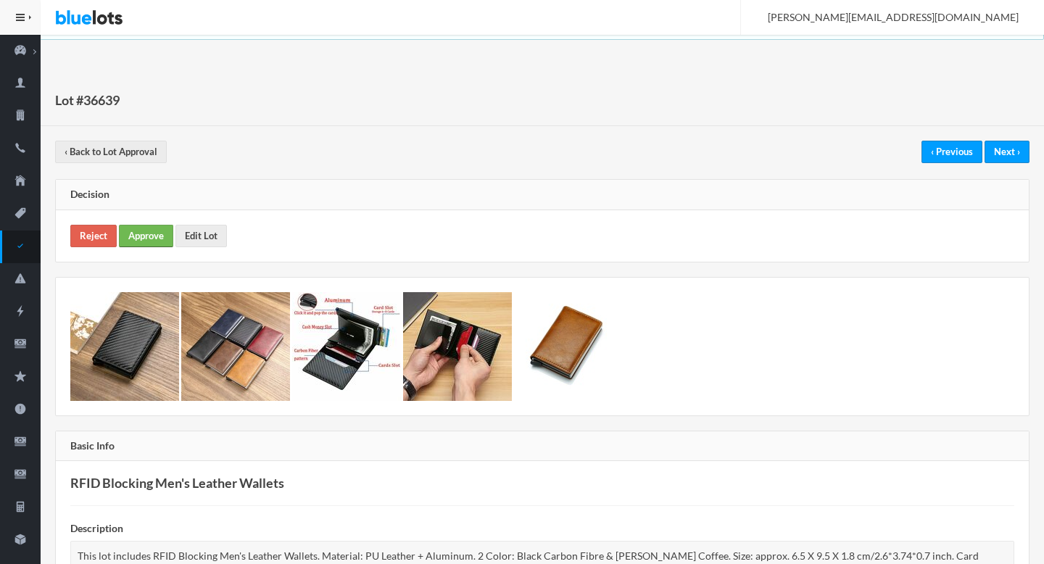
click at [132, 233] on link "Approve" at bounding box center [146, 236] width 54 height 22
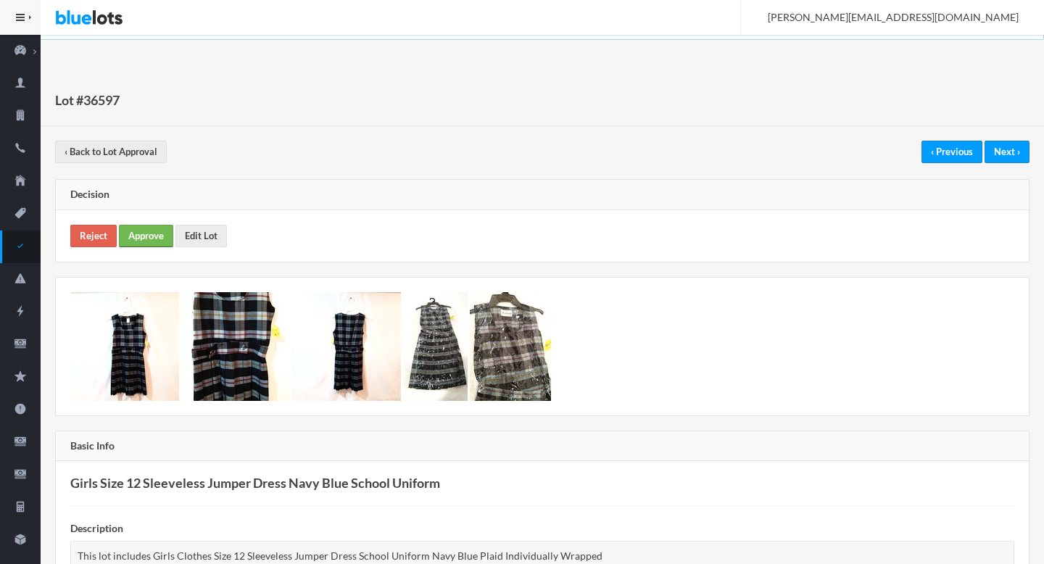
click at [157, 241] on link "Approve" at bounding box center [146, 236] width 54 height 22
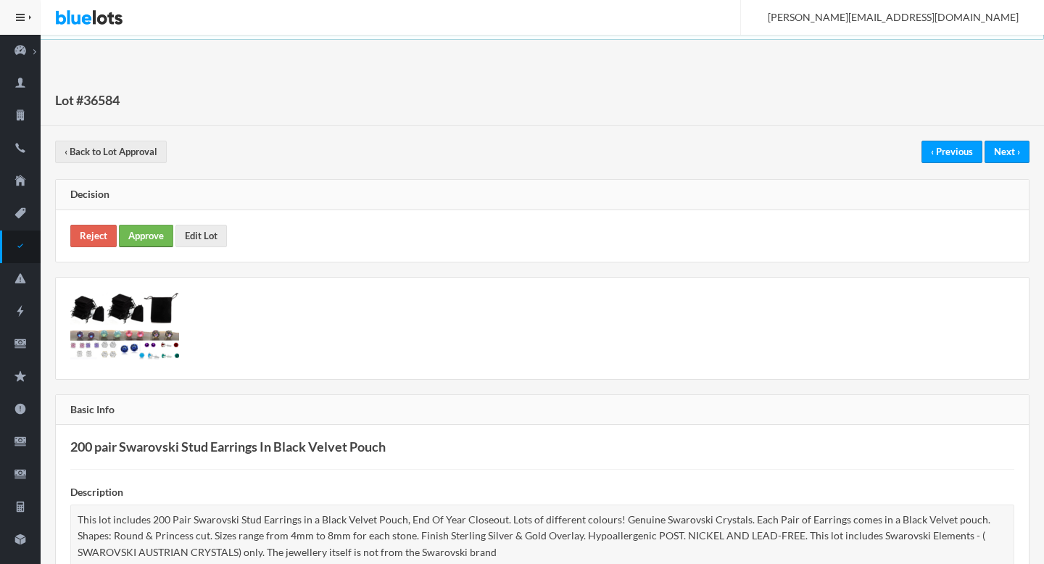
click at [131, 239] on link "Approve" at bounding box center [146, 236] width 54 height 22
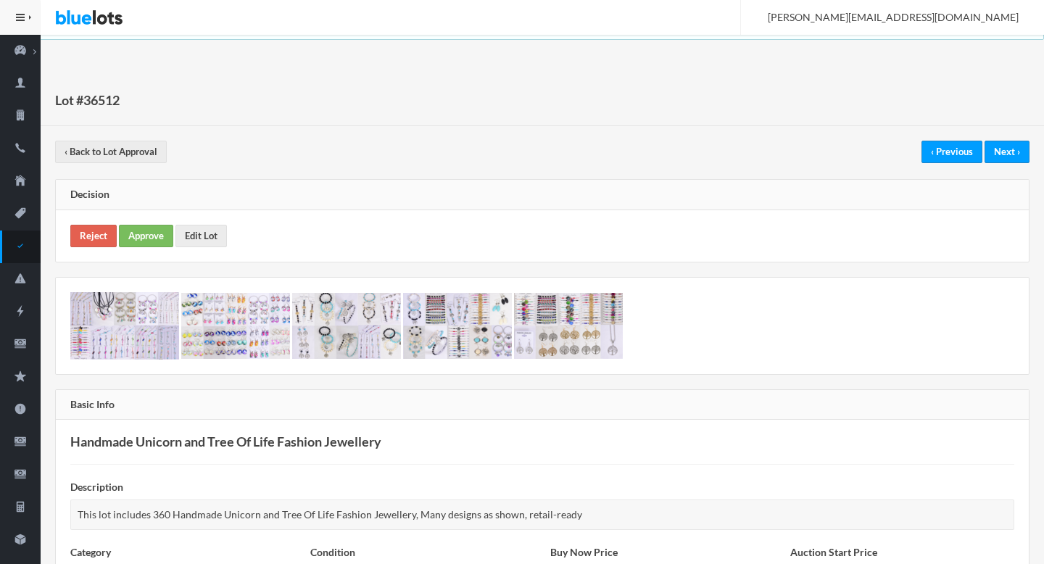
click at [147, 250] on div "Reject Approve Edit Lot" at bounding box center [542, 235] width 973 height 51
click at [144, 239] on link "Approve" at bounding box center [146, 236] width 54 height 22
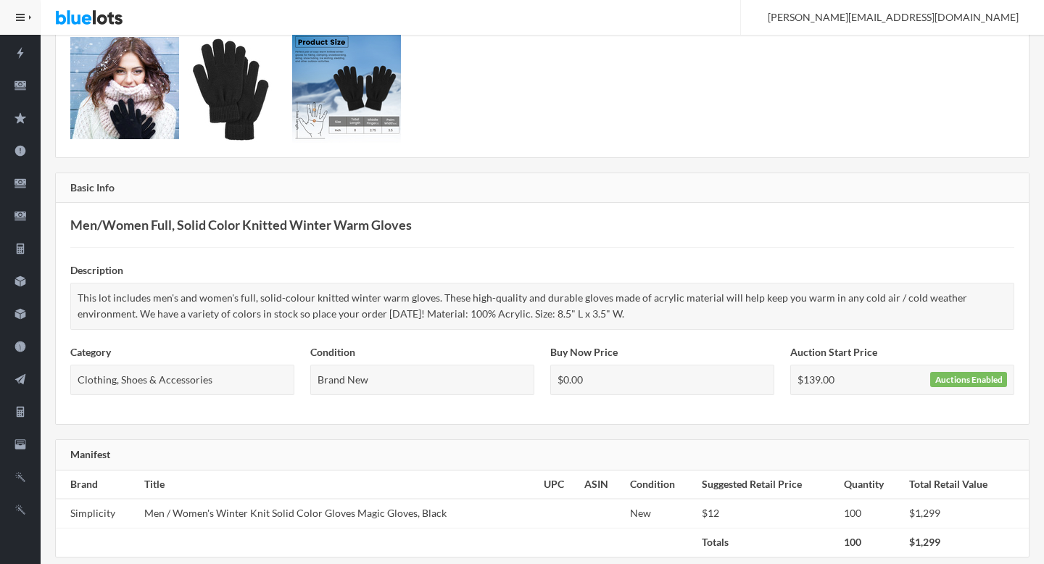
scroll to position [59, 0]
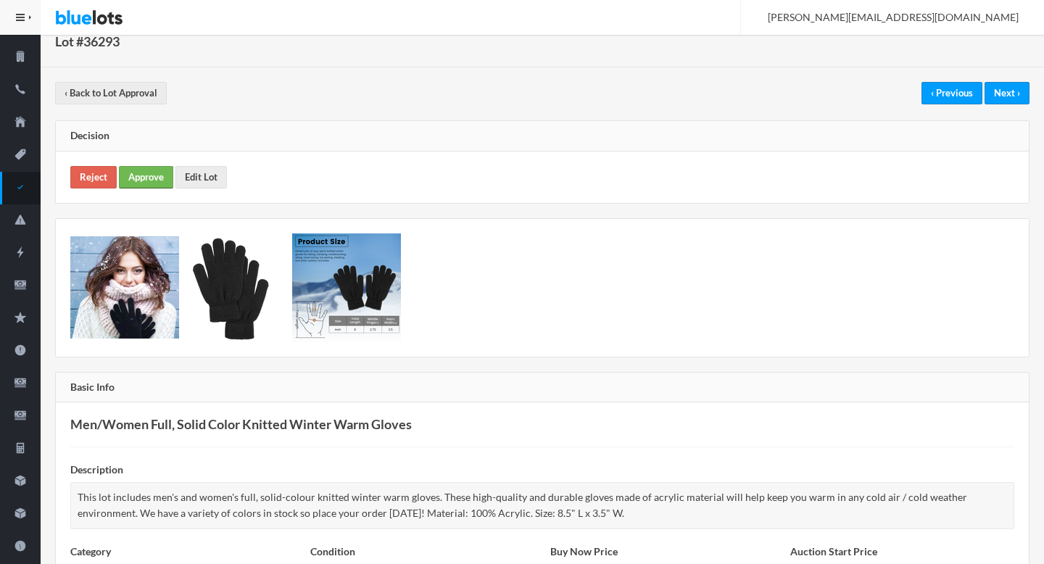
click at [149, 166] on link "Approve" at bounding box center [146, 177] width 54 height 22
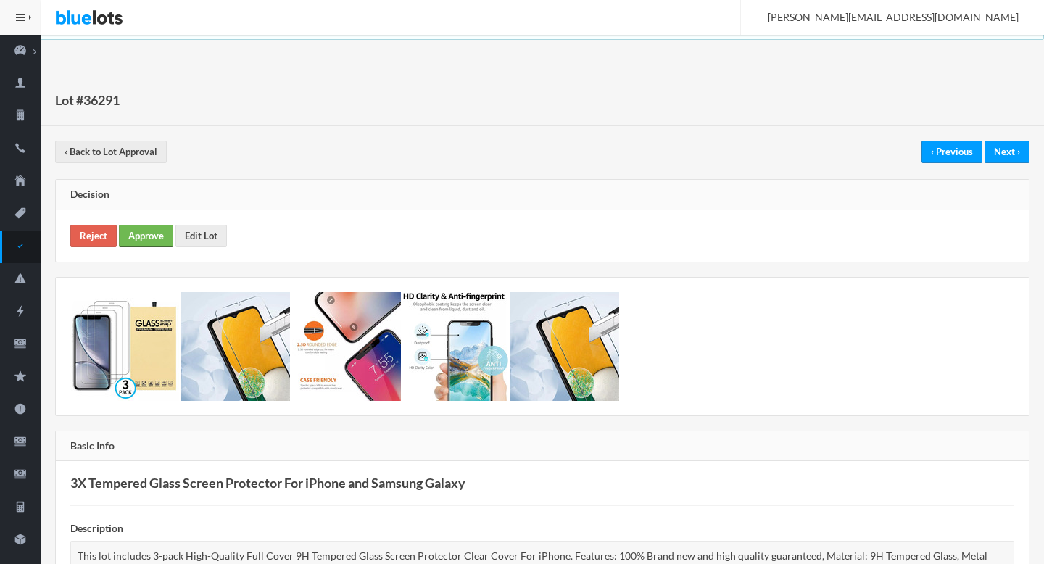
click at [151, 243] on link "Approve" at bounding box center [146, 236] width 54 height 22
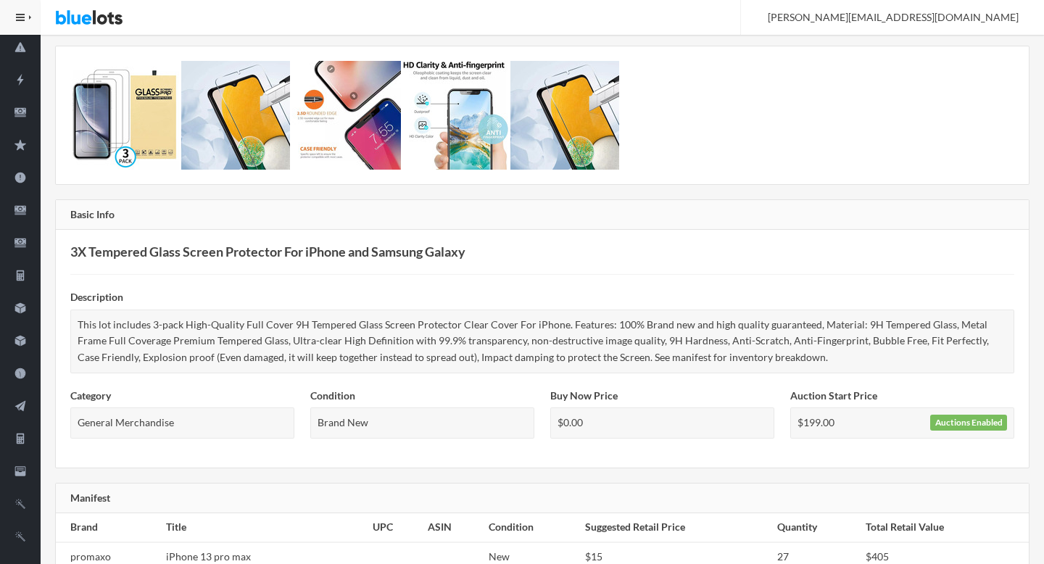
scroll to position [234, 0]
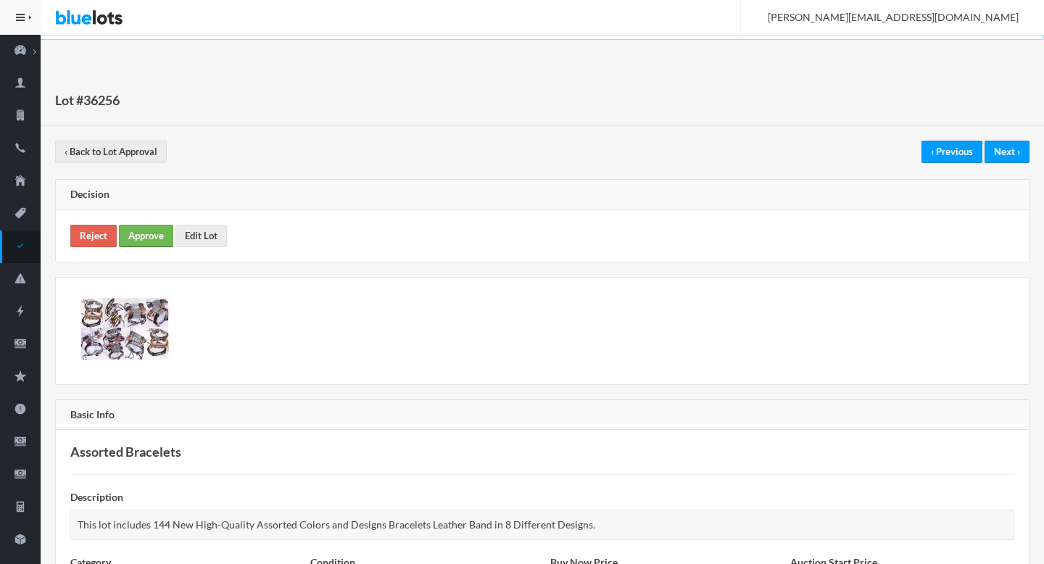
click at [138, 245] on link "Approve" at bounding box center [146, 236] width 54 height 22
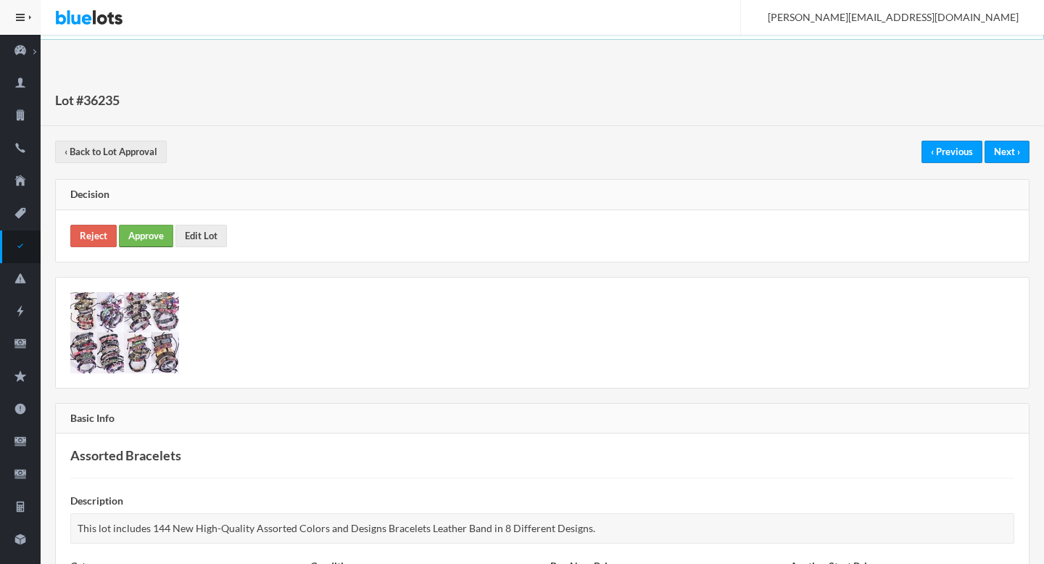
click at [133, 244] on link "Approve" at bounding box center [146, 236] width 54 height 22
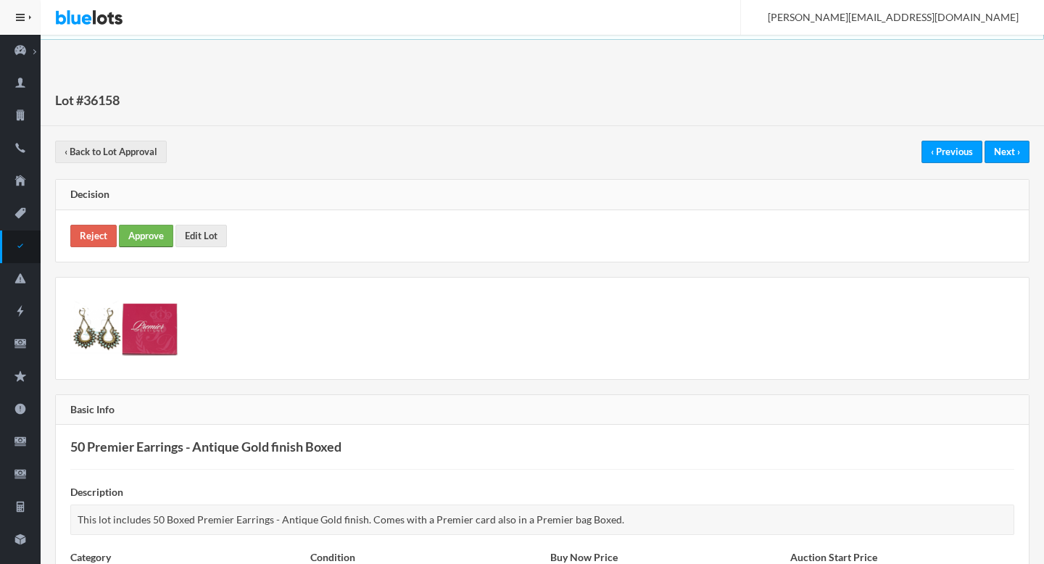
click at [157, 243] on link "Approve" at bounding box center [146, 236] width 54 height 22
click at [144, 233] on link "Approve" at bounding box center [146, 236] width 54 height 22
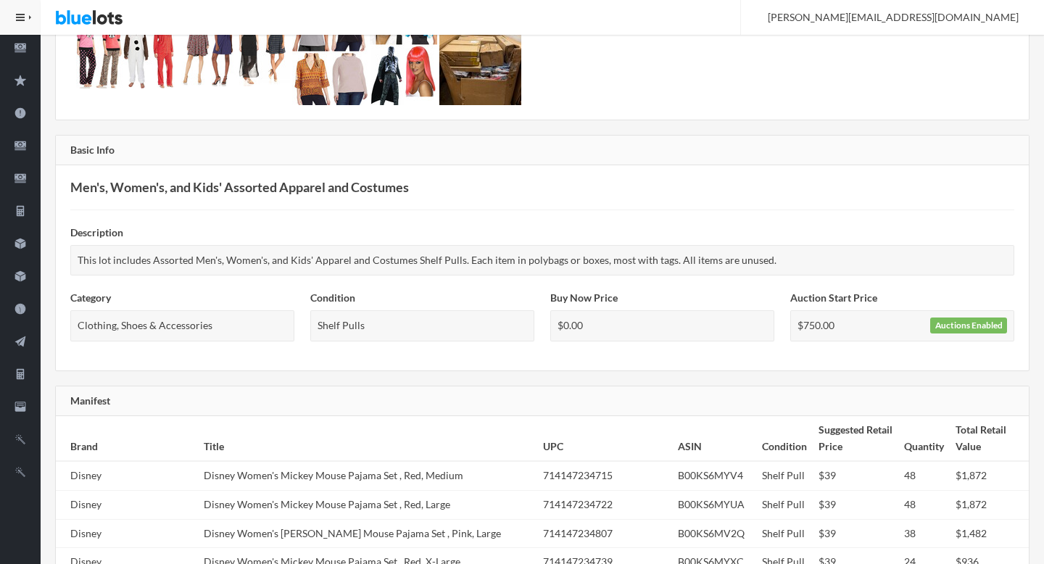
scroll to position [1071, 0]
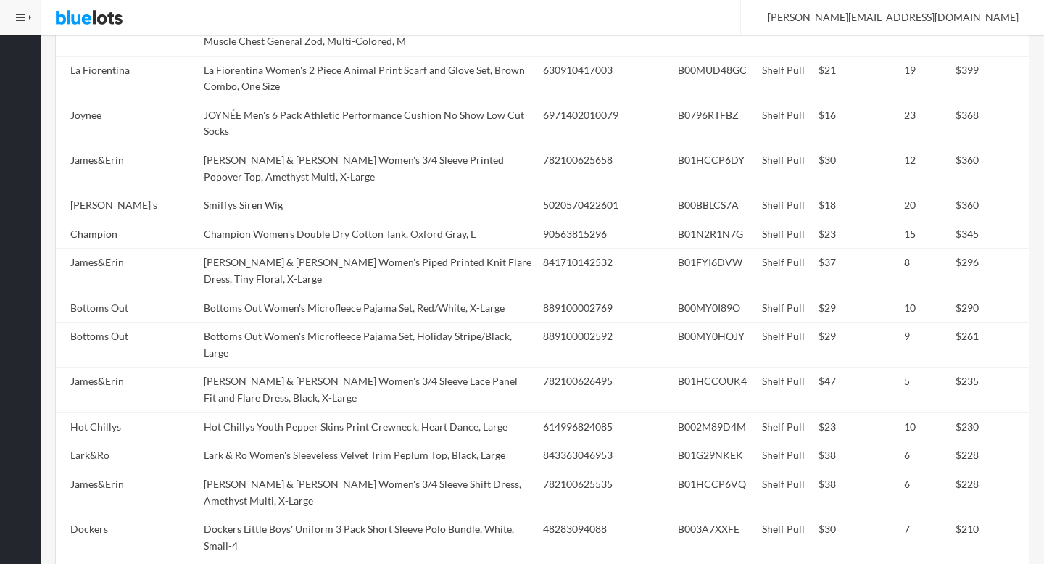
click at [303, 101] on td "JOYNÉE Men's 6 Pack Athletic Performance Cushion No Show Low Cut Socks" at bounding box center [368, 123] width 340 height 45
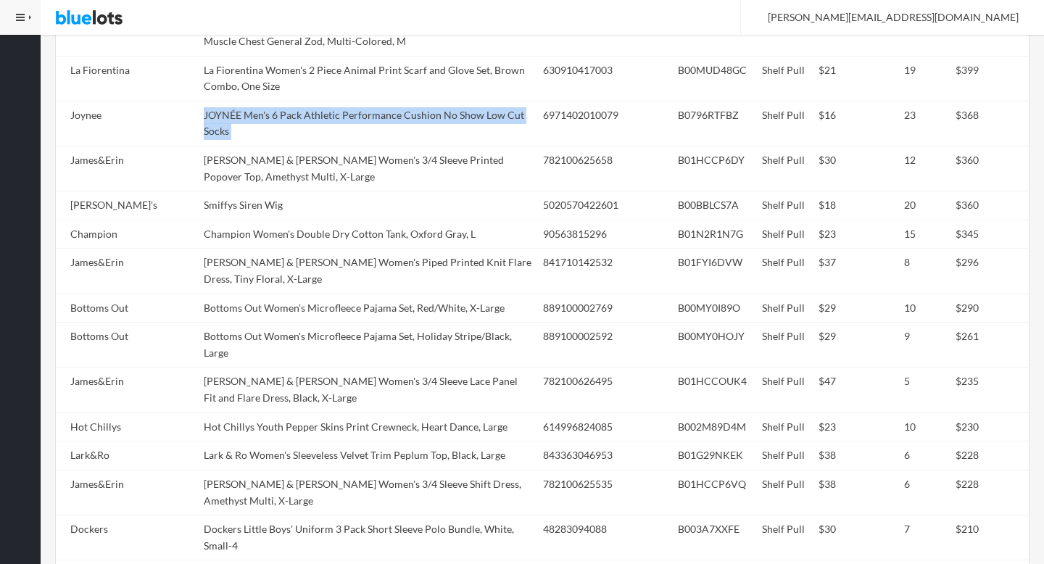
click at [303, 101] on td "JOYNÉE Men's 6 Pack Athletic Performance Cushion No Show Low Cut Socks" at bounding box center [368, 123] width 340 height 45
copy tr "JOYNÉE Men's 6 Pack Athletic Performance Cushion No Show Low Cut Socks"
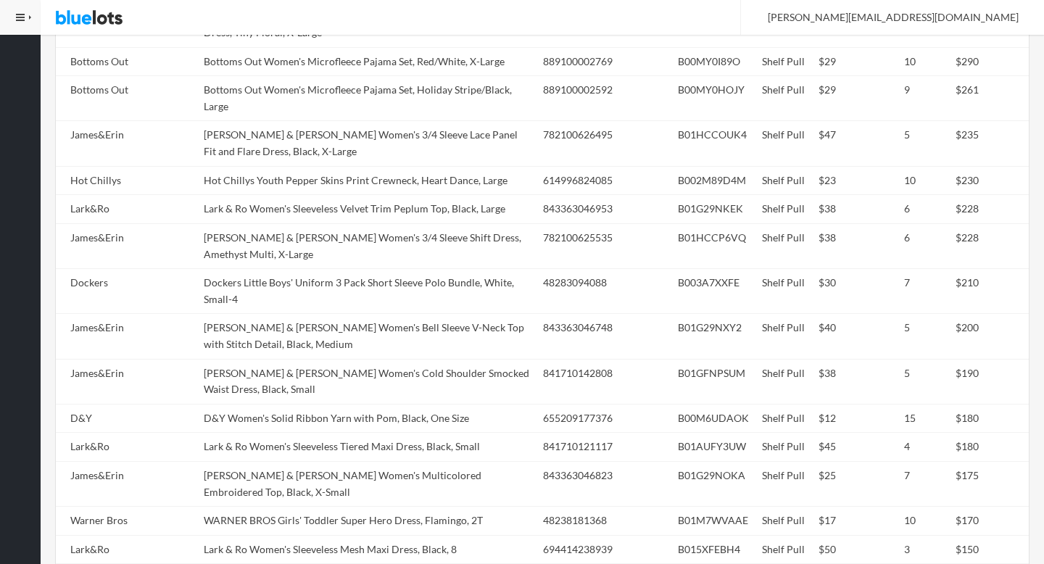
scroll to position [1438, 0]
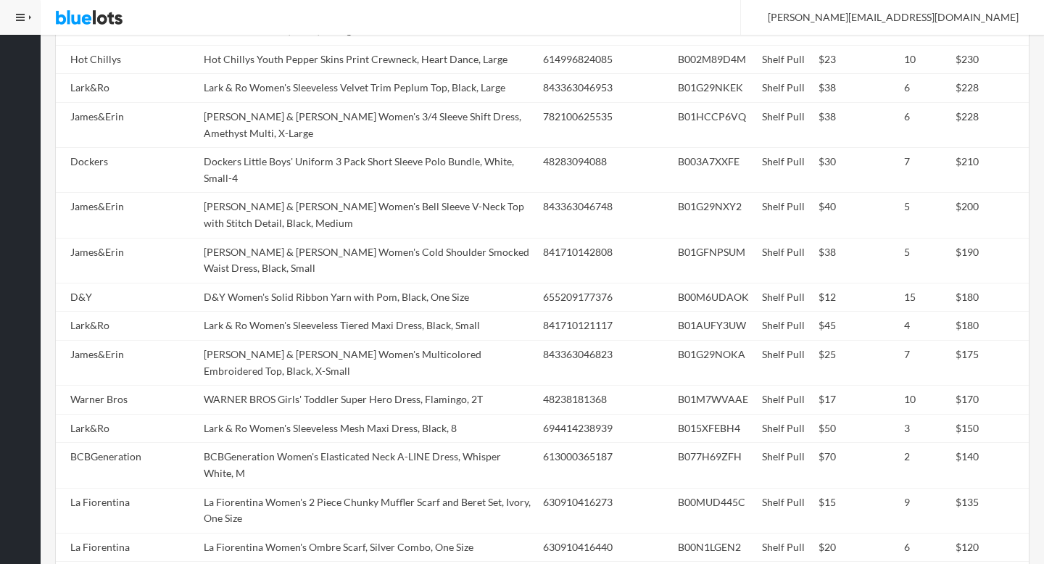
click at [303, 238] on td "James & Erin Women's Cold Shoulder Smocked Waist Dress, Black, Small" at bounding box center [368, 260] width 340 height 45
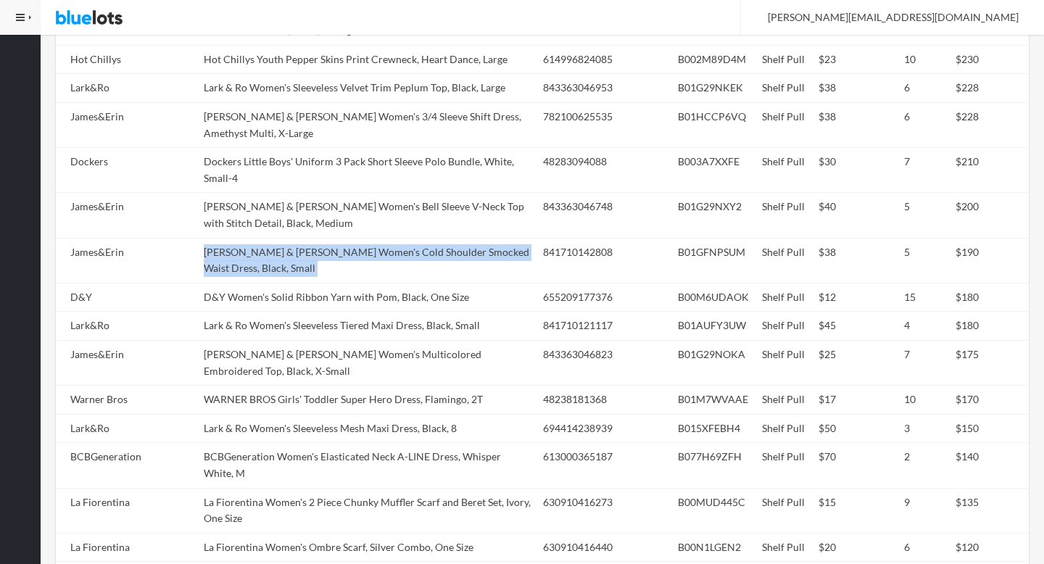
click at [303, 238] on td "James & Erin Women's Cold Shoulder Smocked Waist Dress, Black, Small" at bounding box center [368, 260] width 340 height 45
copy tr "James & Erin Women's Cold Shoulder Smocked Waist Dress, Black, Small"
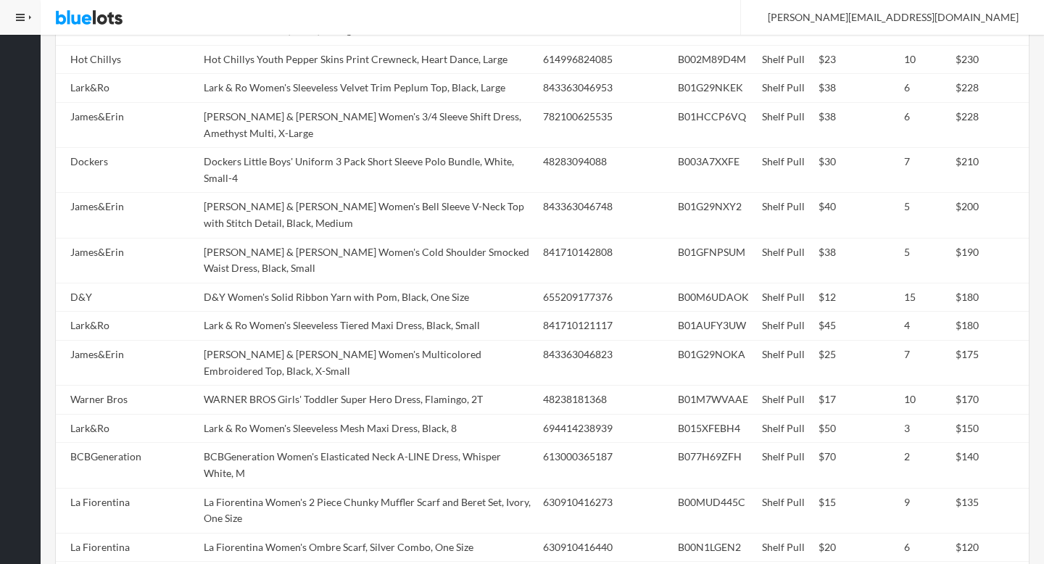
copy tr "Hot Chillys Youth Pepper Skins Crewneck, Dots & Hearts-White, XX-Small"
click at [306, 488] on td "La Fiorentina Women's 2 Piece Chunky Muffler Scarf and Beret Set, Ivory, One Si…" at bounding box center [368, 510] width 340 height 45
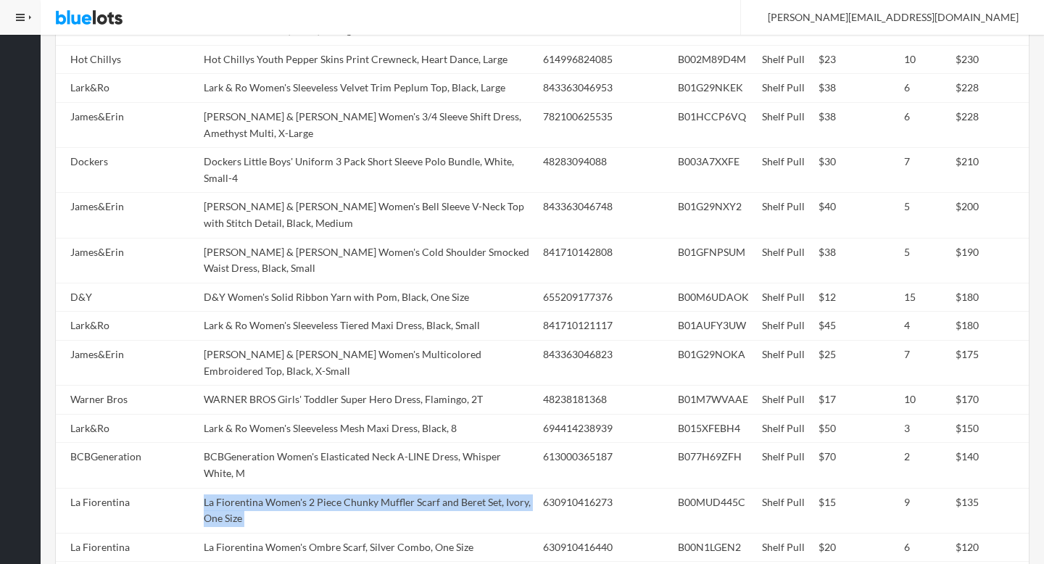
click at [306, 488] on td "La Fiorentina Women's 2 Piece Chunky Muffler Scarf and Beret Set, Ivory, One Si…" at bounding box center [368, 510] width 340 height 45
copy tr "La Fiorentina Women's 2 Piece Chunky Muffler Scarf and Beret Set, Ivory, One Si…"
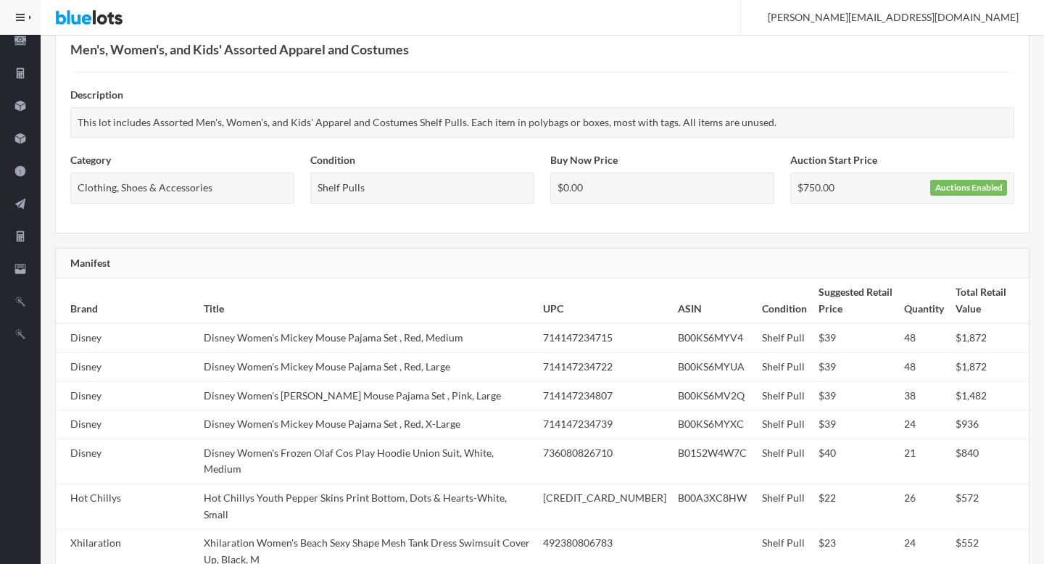
scroll to position [0, 0]
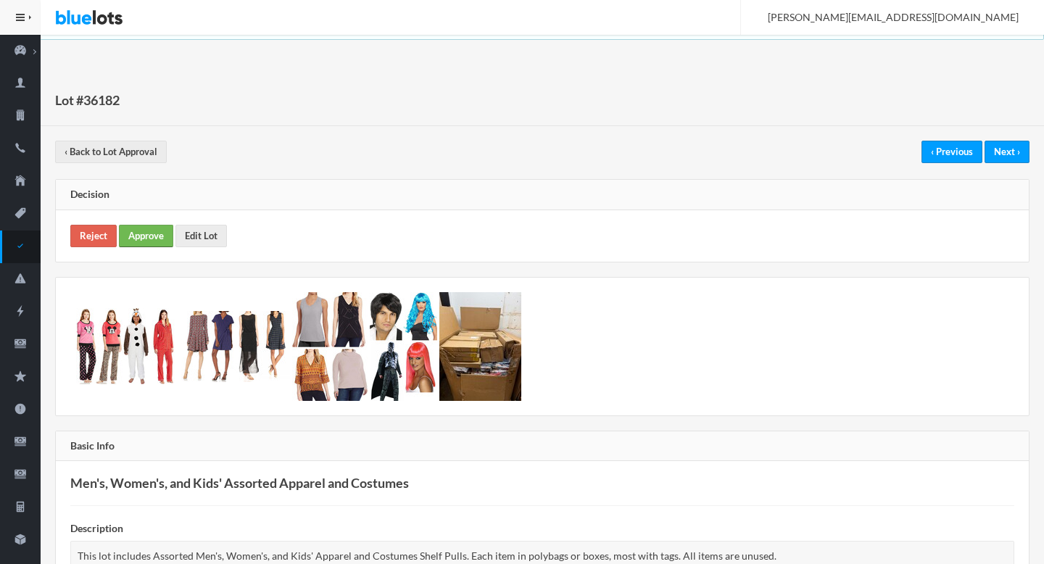
click at [150, 240] on link "Approve" at bounding box center [146, 236] width 54 height 22
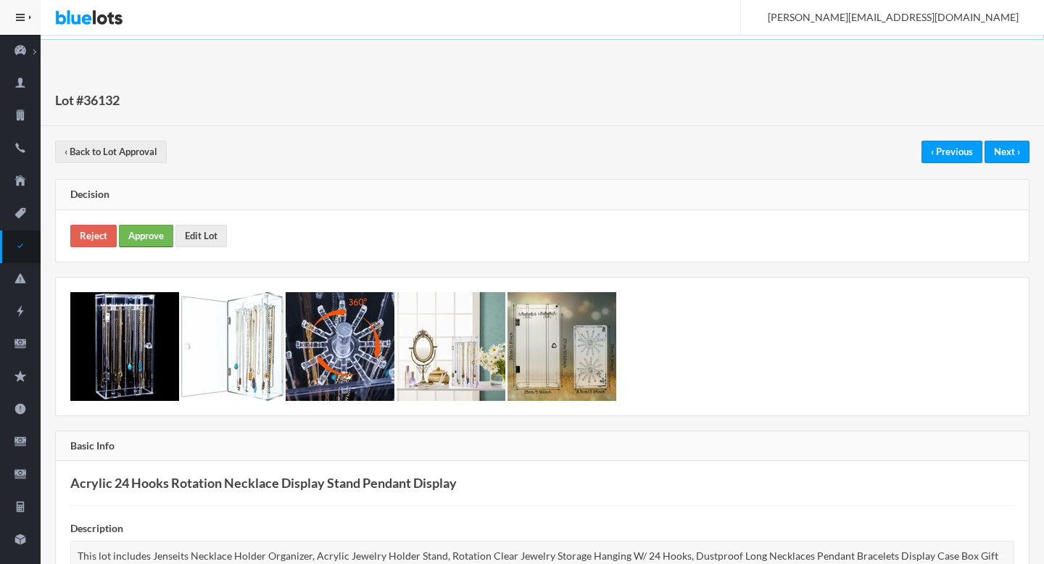
click at [152, 233] on link "Approve" at bounding box center [146, 236] width 54 height 22
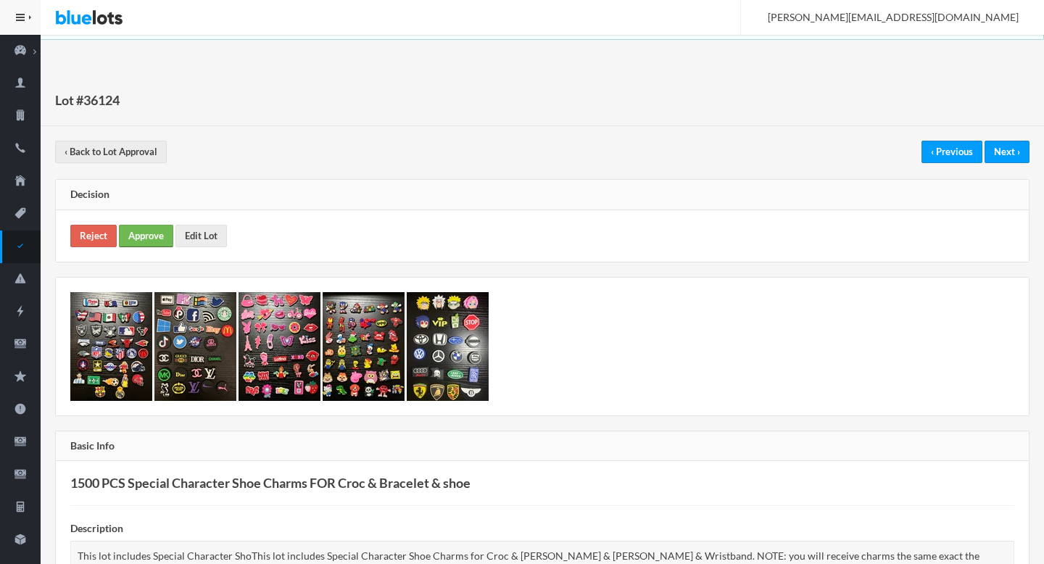
click at [145, 232] on link "Approve" at bounding box center [146, 236] width 54 height 22
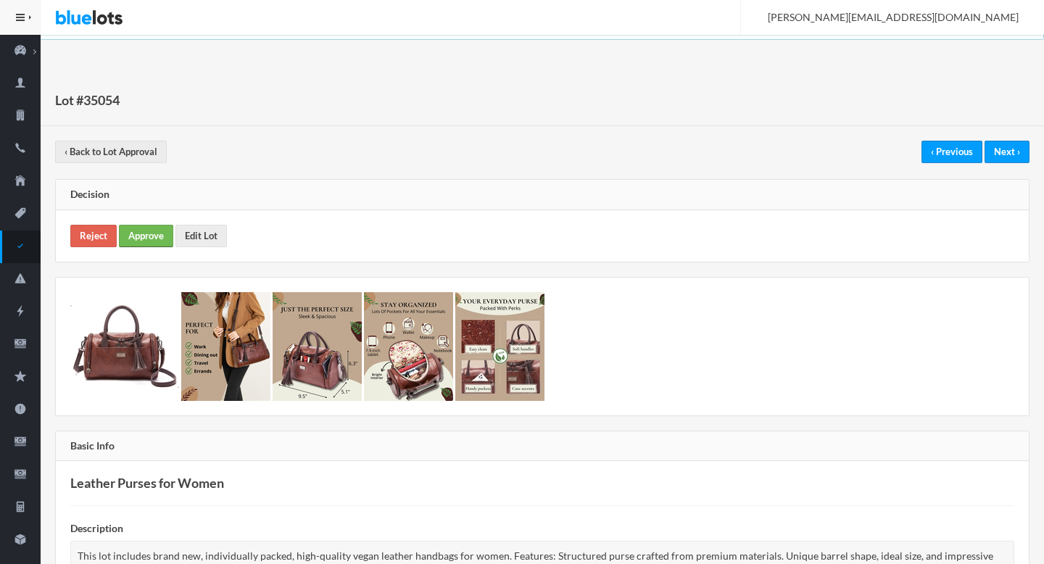
click at [153, 225] on link "Approve" at bounding box center [146, 236] width 54 height 22
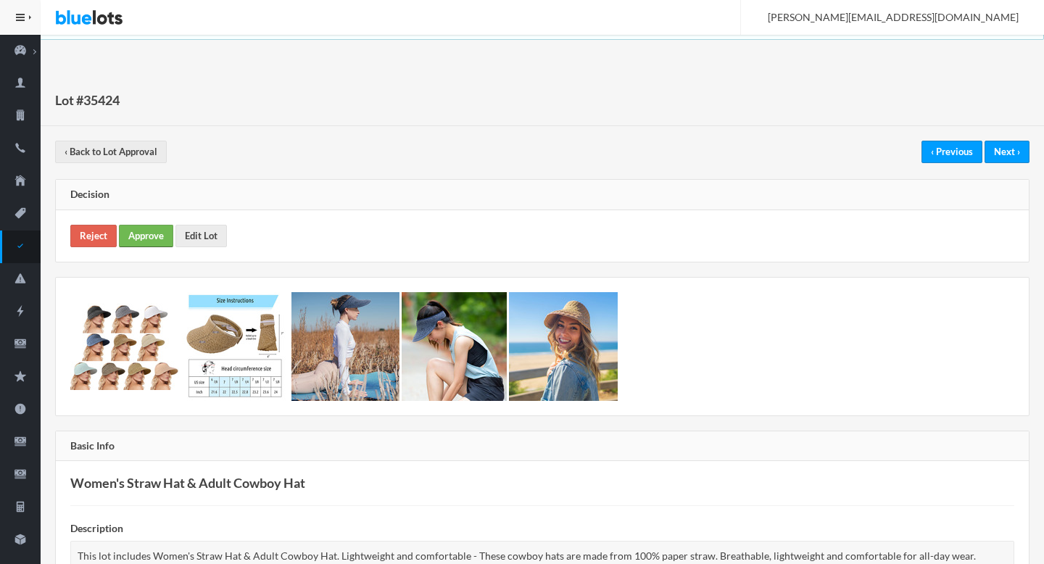
click at [142, 231] on link "Approve" at bounding box center [146, 236] width 54 height 22
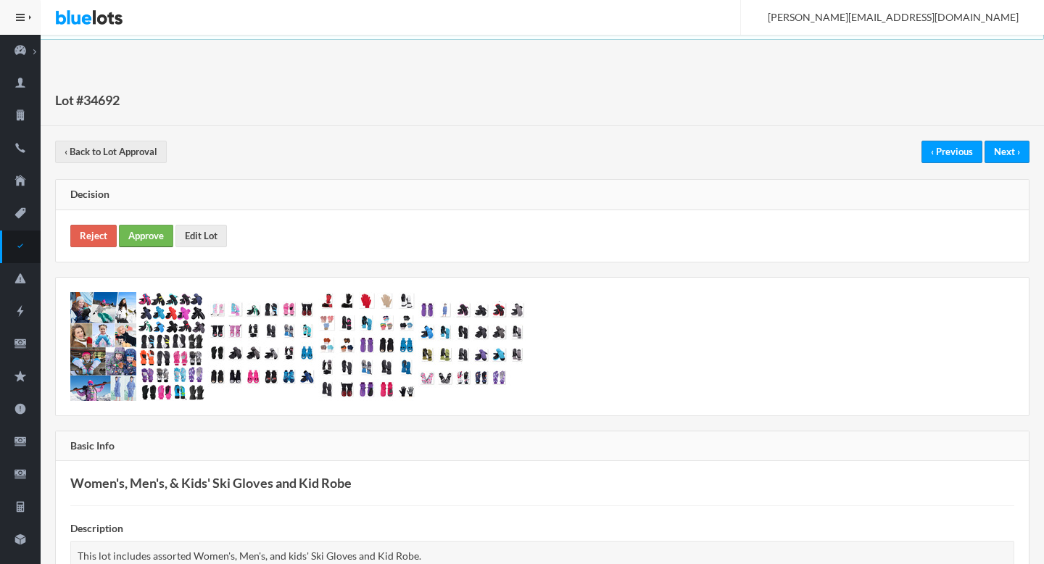
click at [161, 237] on link "Approve" at bounding box center [146, 236] width 54 height 22
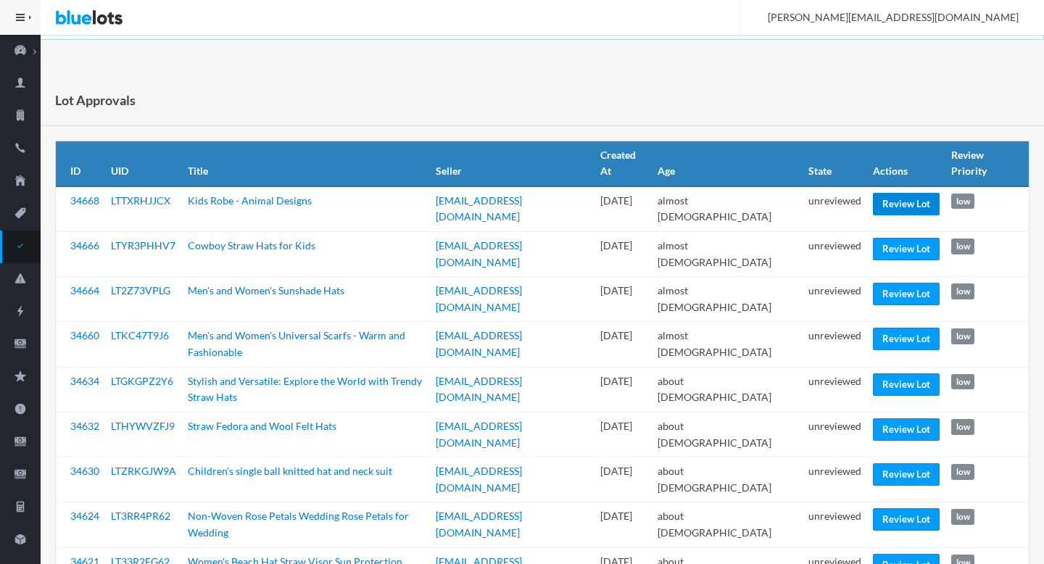
click at [901, 194] on link "Review Lot" at bounding box center [906, 204] width 67 height 22
click at [897, 283] on link "Review Lot" at bounding box center [906, 294] width 67 height 22
click at [895, 373] on link "Review Lot" at bounding box center [906, 384] width 67 height 22
click at [893, 463] on link "Review Lot" at bounding box center [906, 474] width 67 height 22
click at [882, 554] on link "Review Lot" at bounding box center [906, 565] width 67 height 22
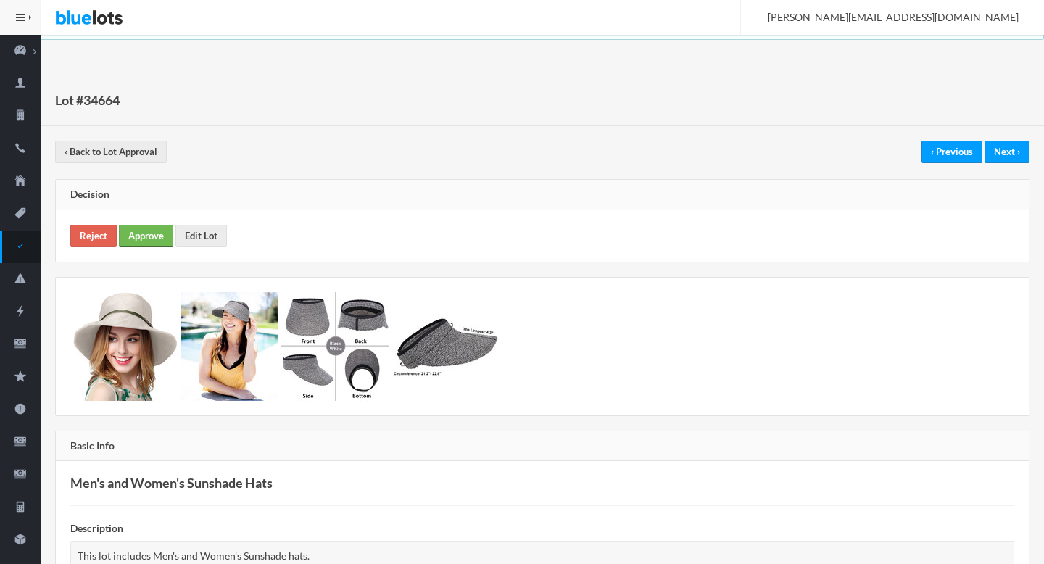
click at [152, 231] on link "Approve" at bounding box center [146, 236] width 54 height 22
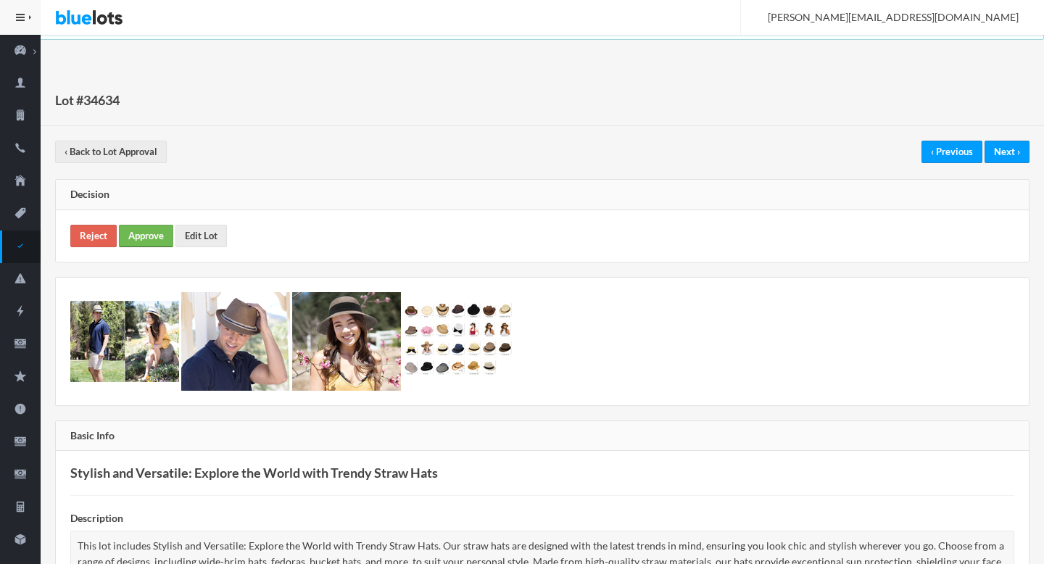
click at [142, 242] on link "Approve" at bounding box center [146, 236] width 54 height 22
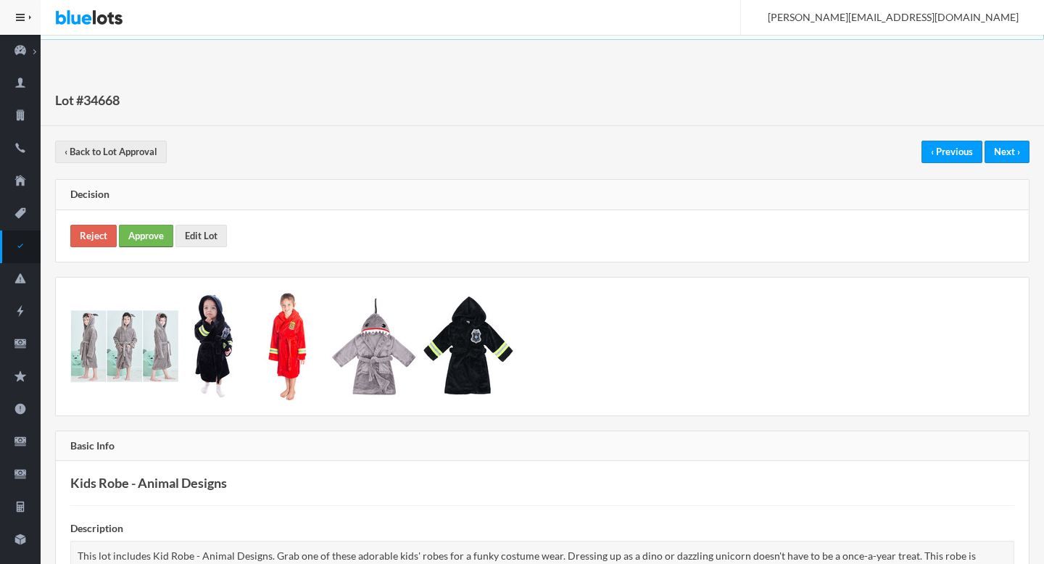
click at [138, 236] on link "Approve" at bounding box center [146, 236] width 54 height 22
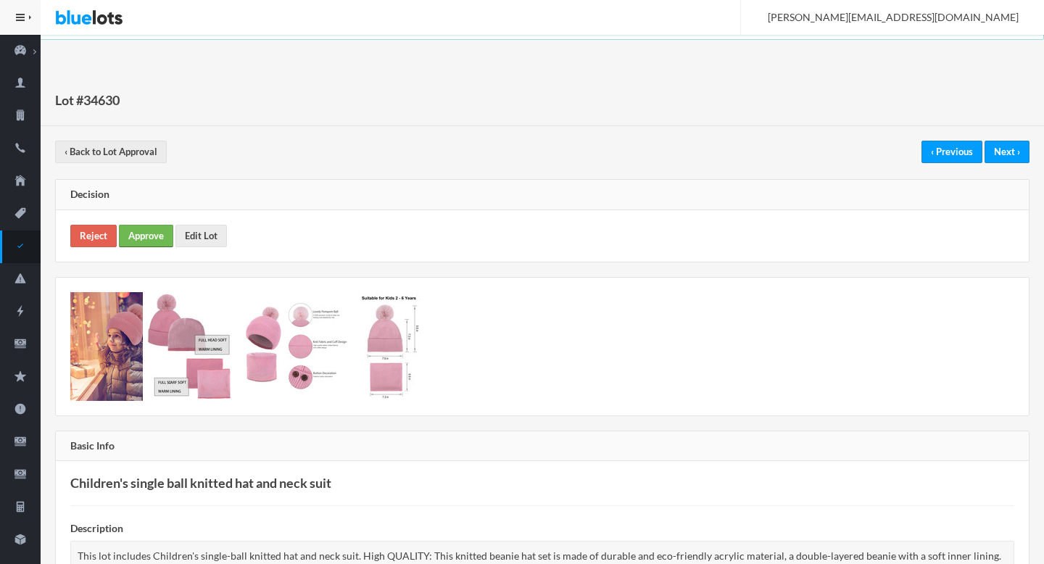
click at [127, 245] on link "Approve" at bounding box center [146, 236] width 54 height 22
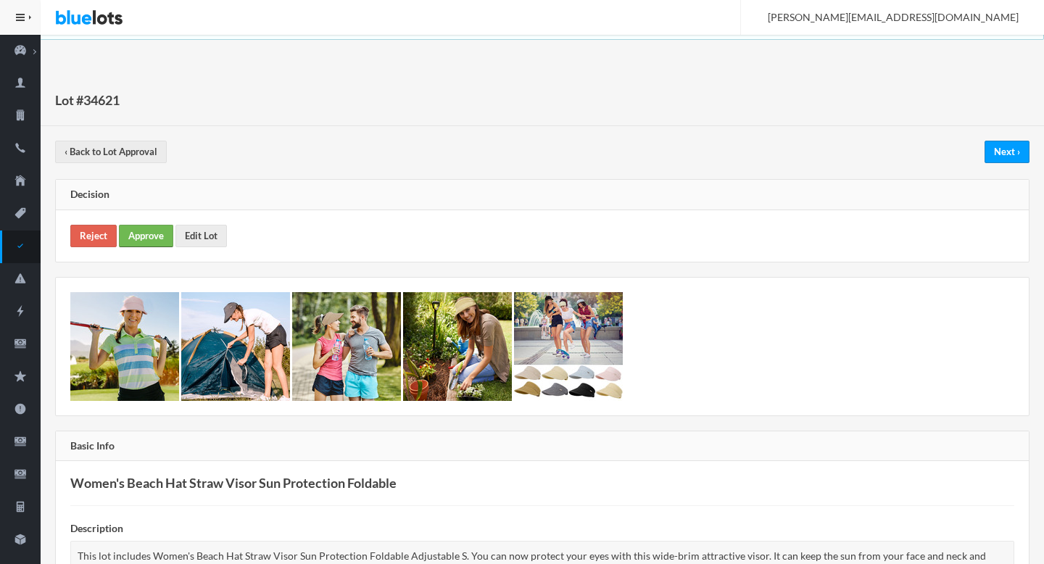
click at [160, 234] on link "Approve" at bounding box center [146, 236] width 54 height 22
